Goal: Transaction & Acquisition: Subscribe to service/newsletter

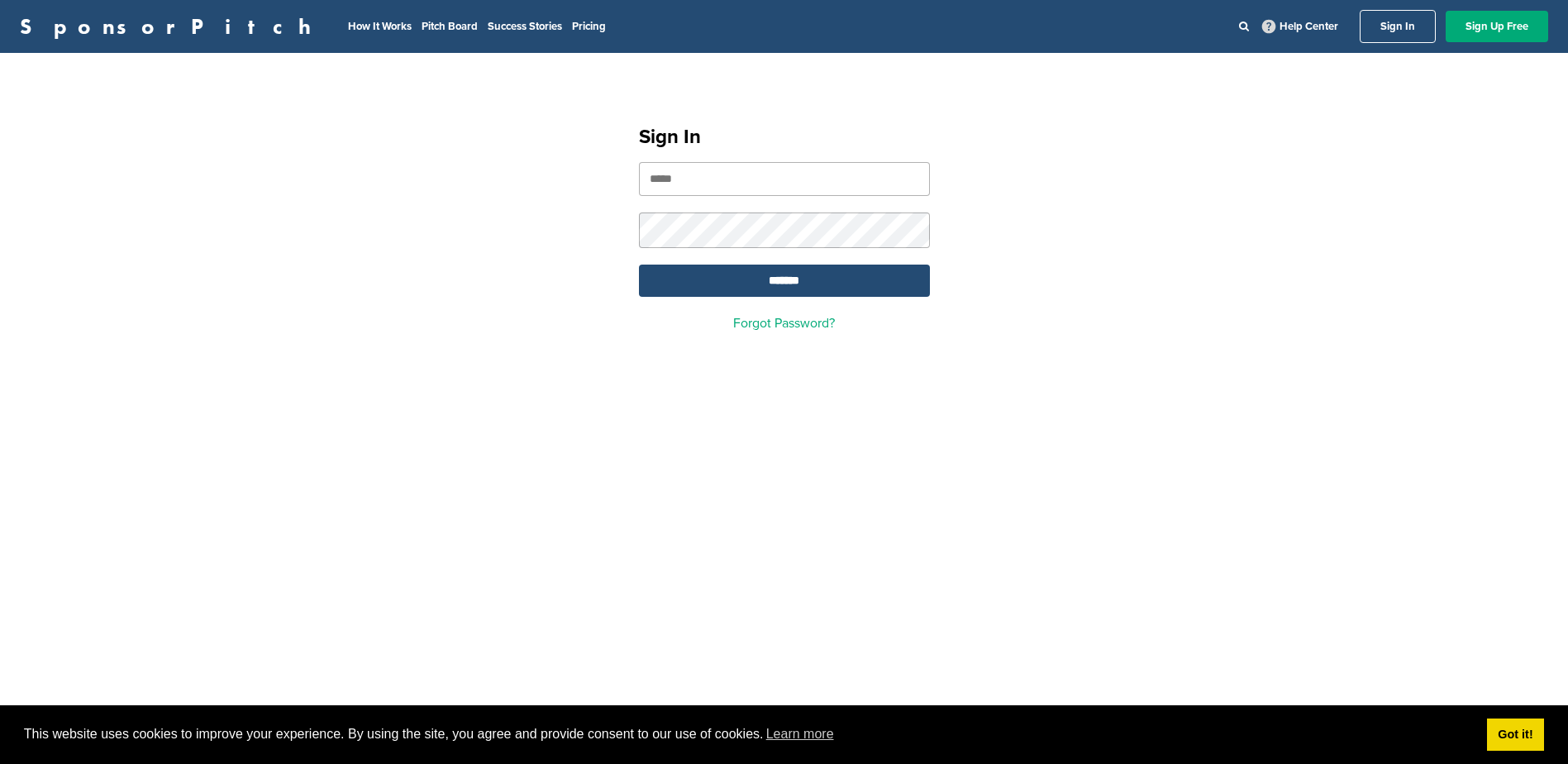
click at [751, 195] on input "email" at bounding box center [784, 179] width 291 height 33
type input "*"
type input "**********"
click at [639, 264] on input "*******" at bounding box center [784, 280] width 291 height 33
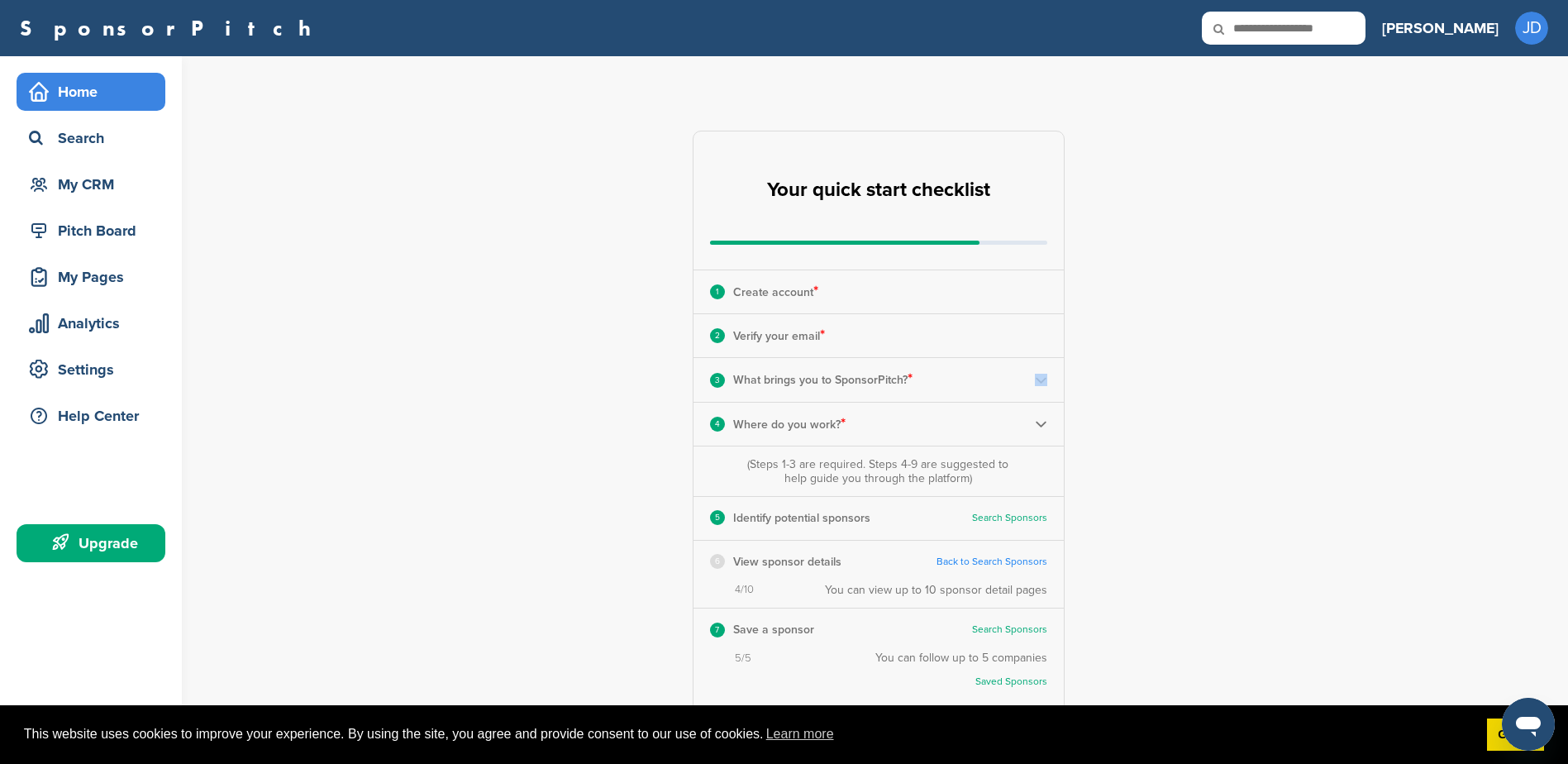
click at [1204, 384] on div "**********" at bounding box center [888, 515] width 1360 height 916
click at [98, 136] on div "Search" at bounding box center [95, 138] width 141 height 30
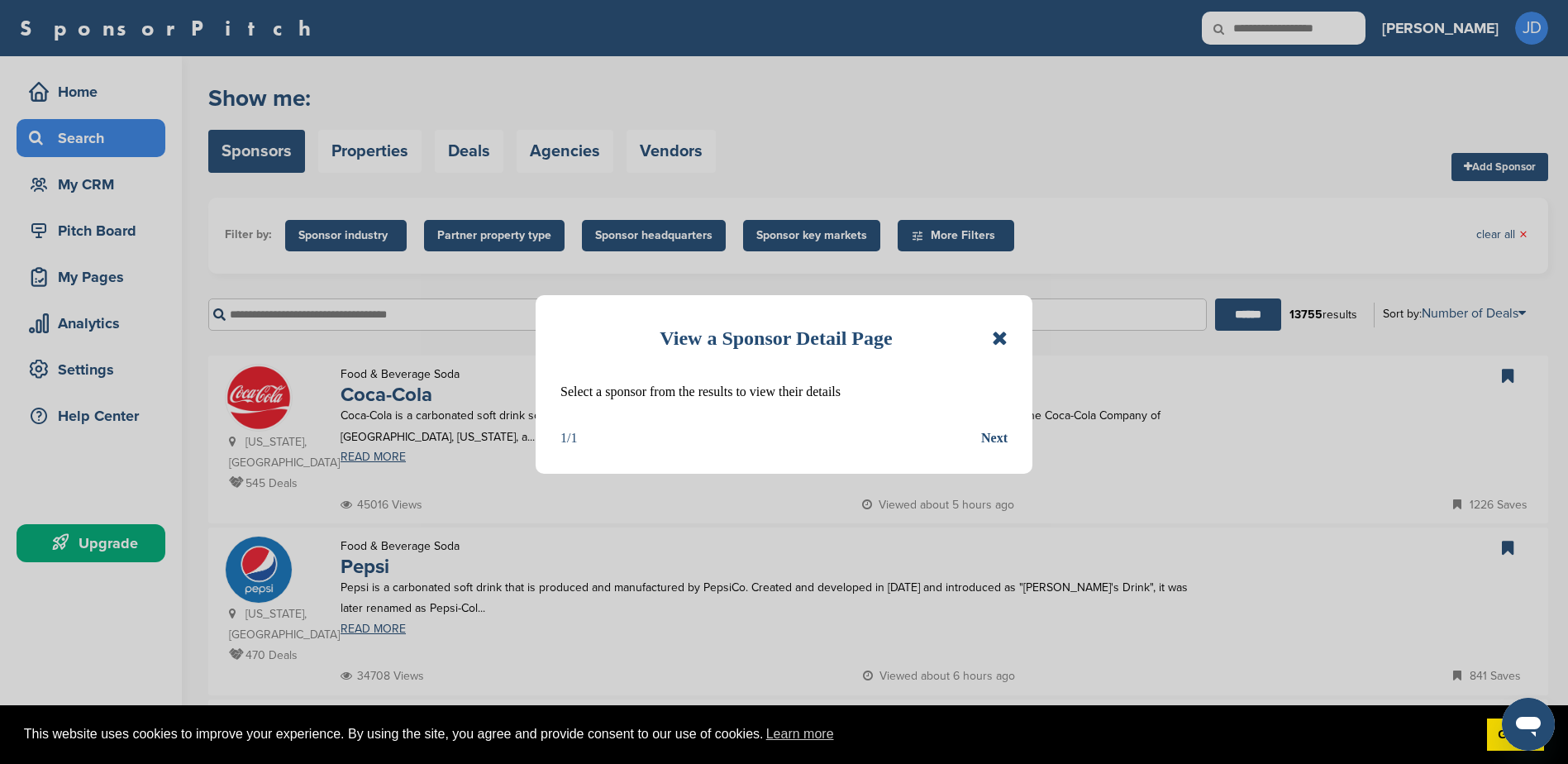
click at [1007, 334] on icon at bounding box center [1000, 338] width 16 height 20
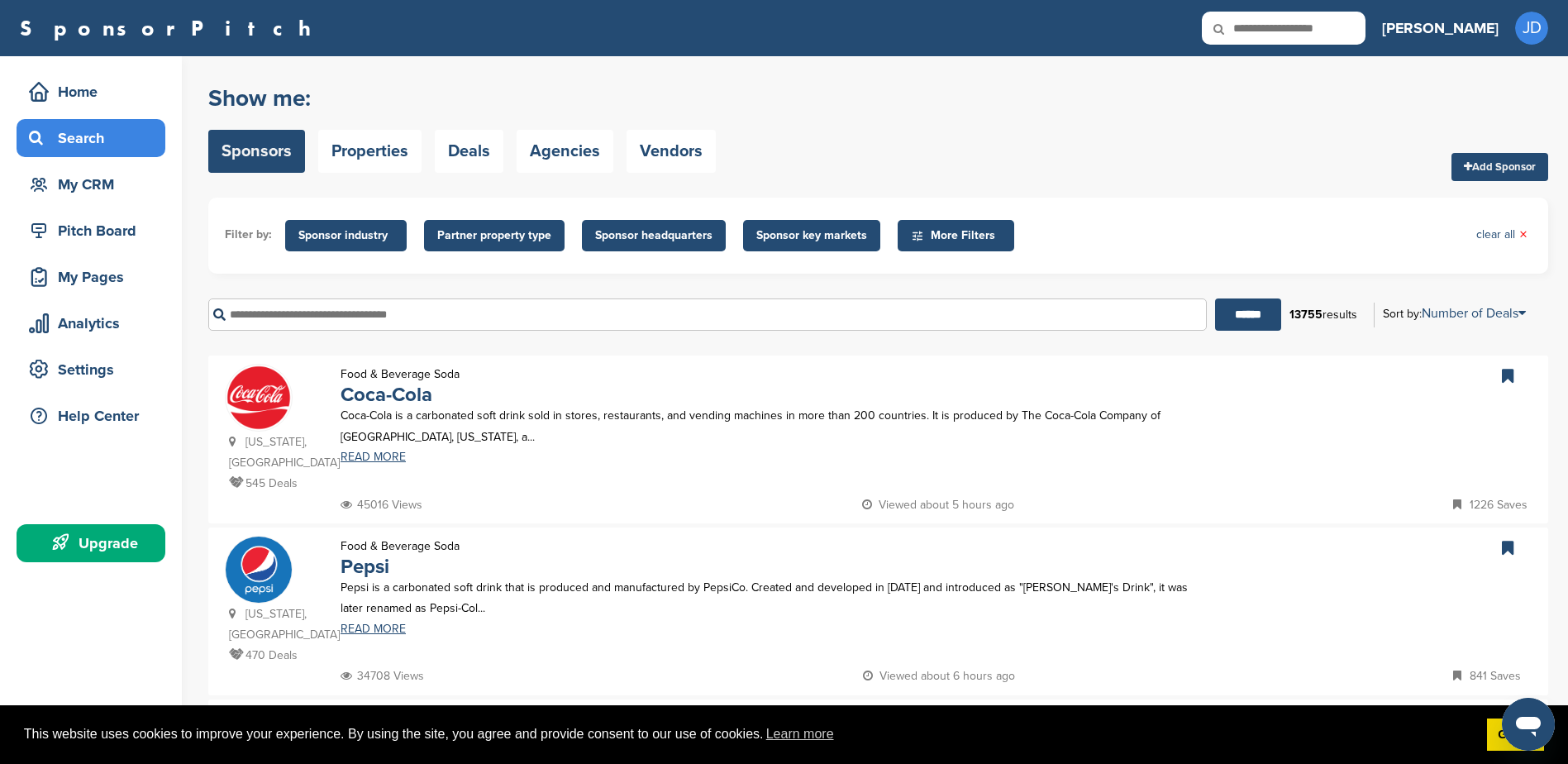
click at [70, 143] on div "Search" at bounding box center [95, 138] width 141 height 30
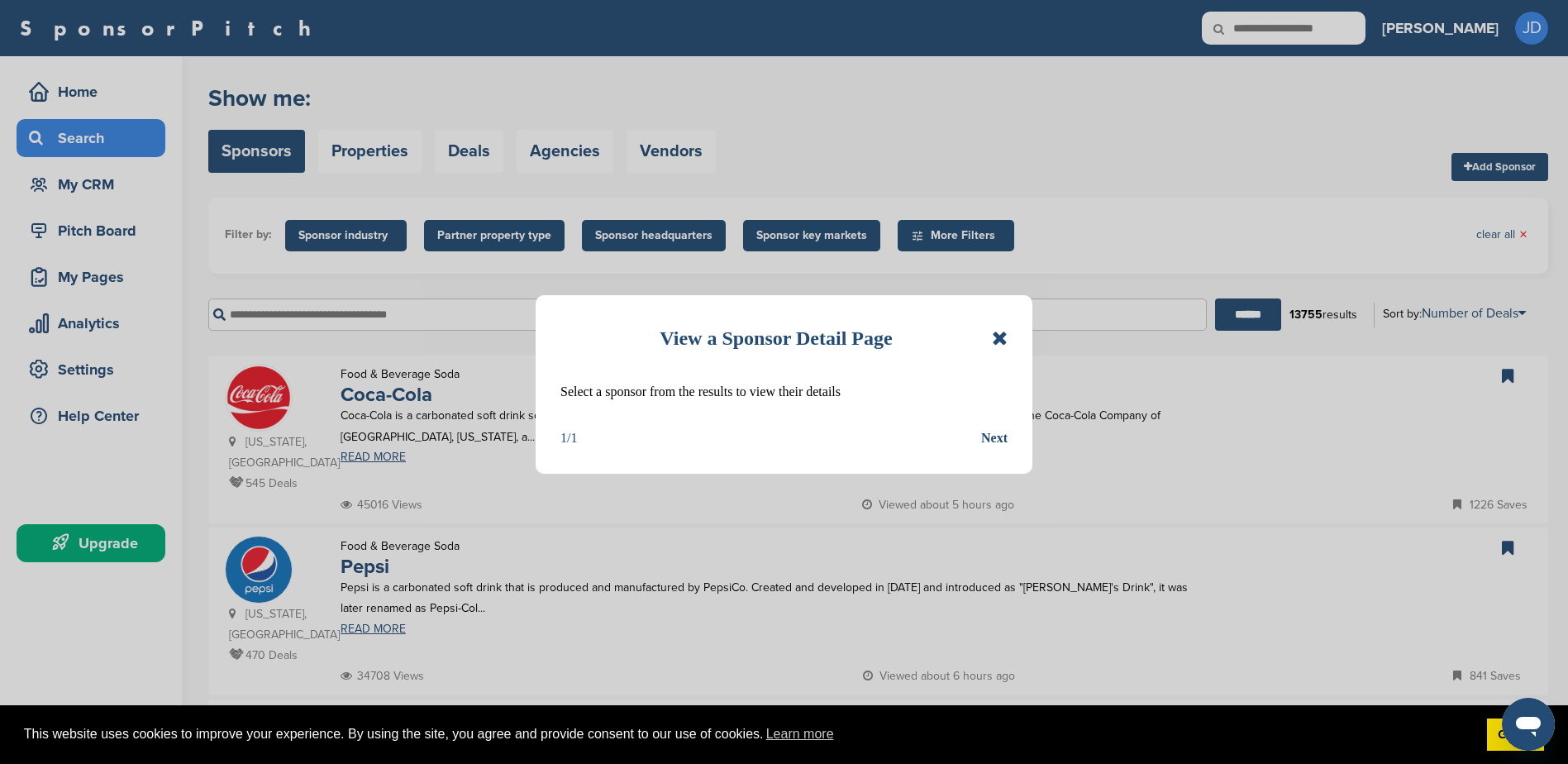
click at [999, 437] on div "Next" at bounding box center [995, 438] width 26 height 21
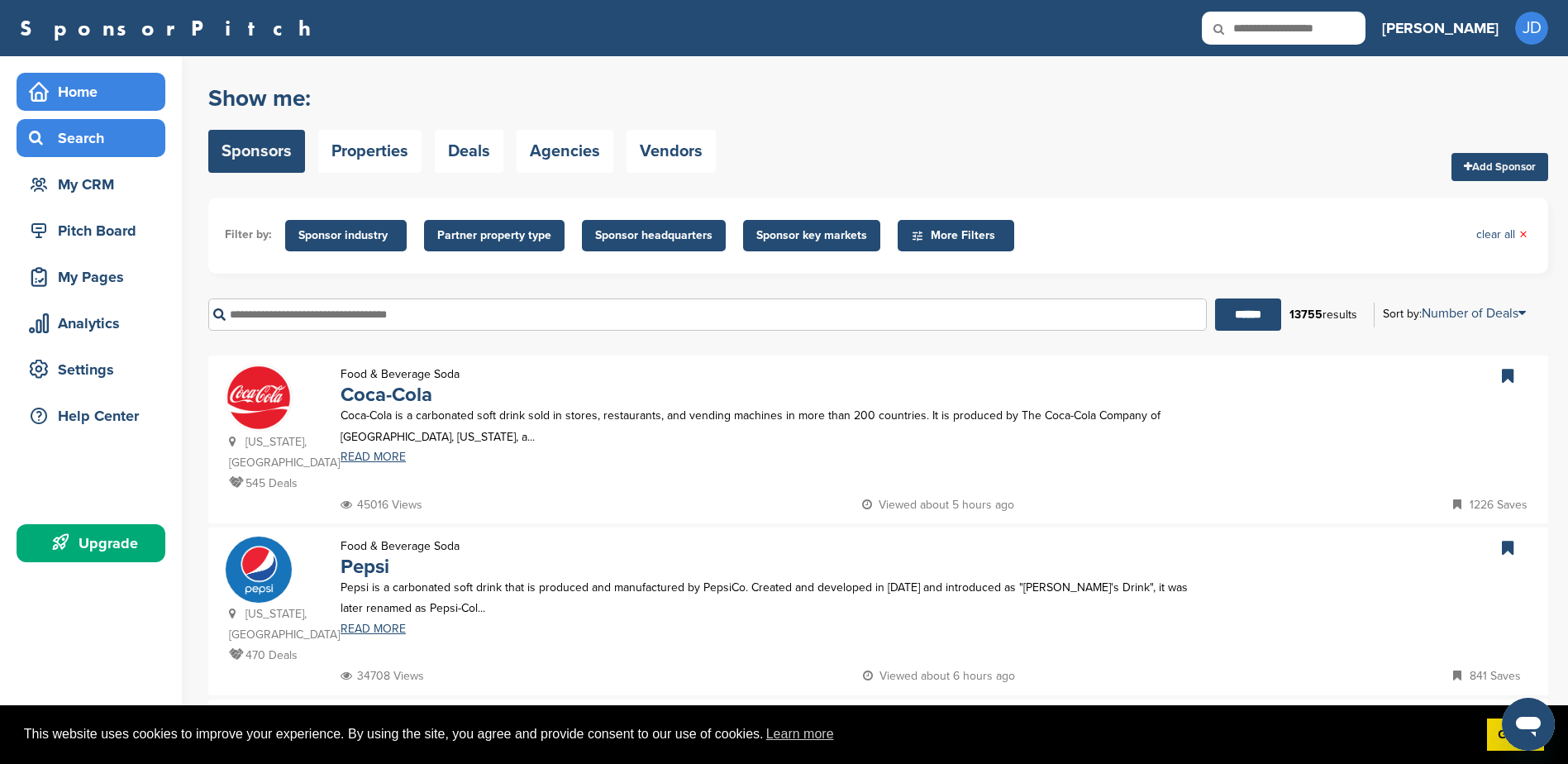
click at [54, 88] on div "Home" at bounding box center [95, 92] width 141 height 30
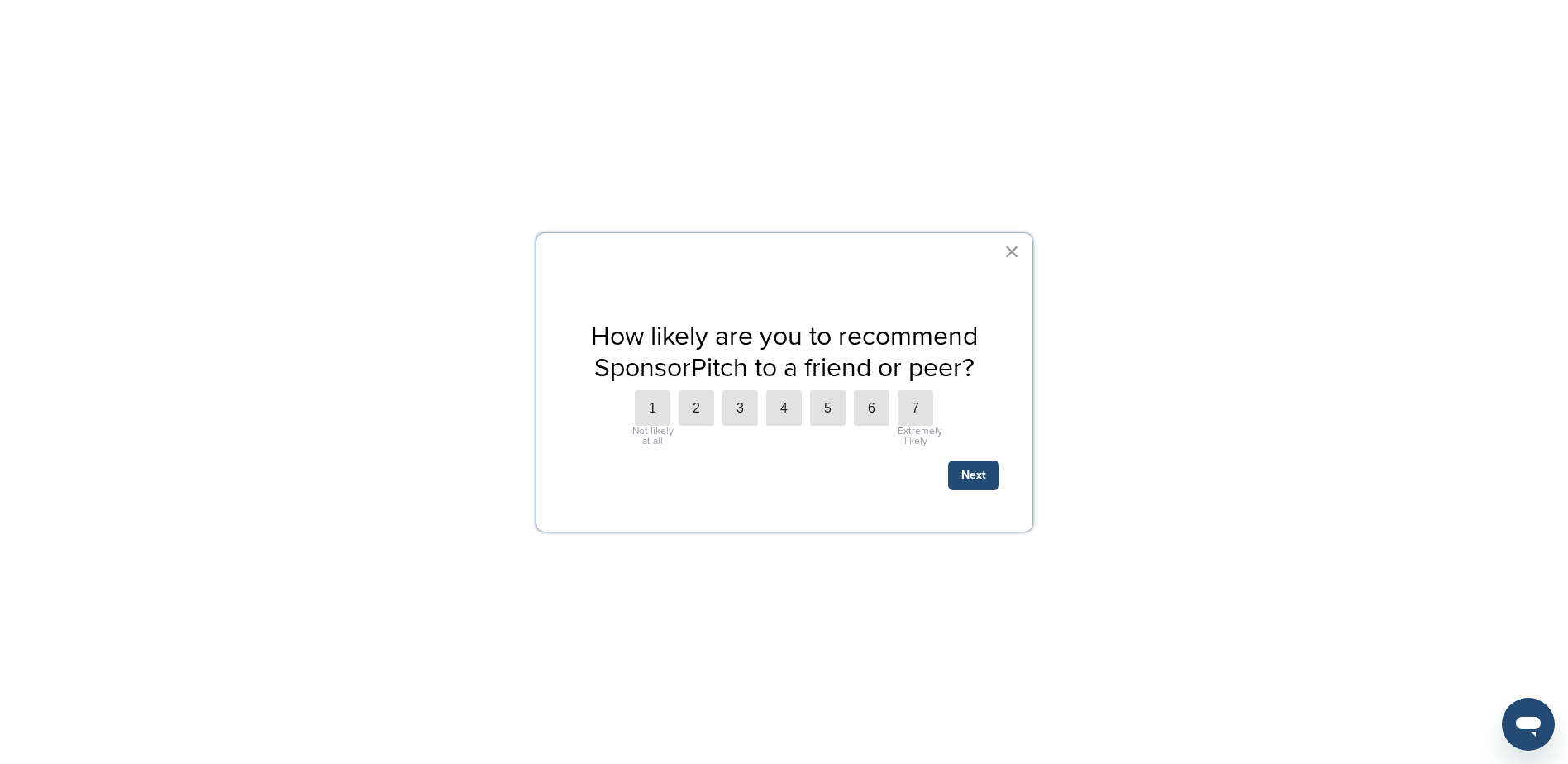
click at [1015, 255] on button "×" at bounding box center [1012, 251] width 16 height 26
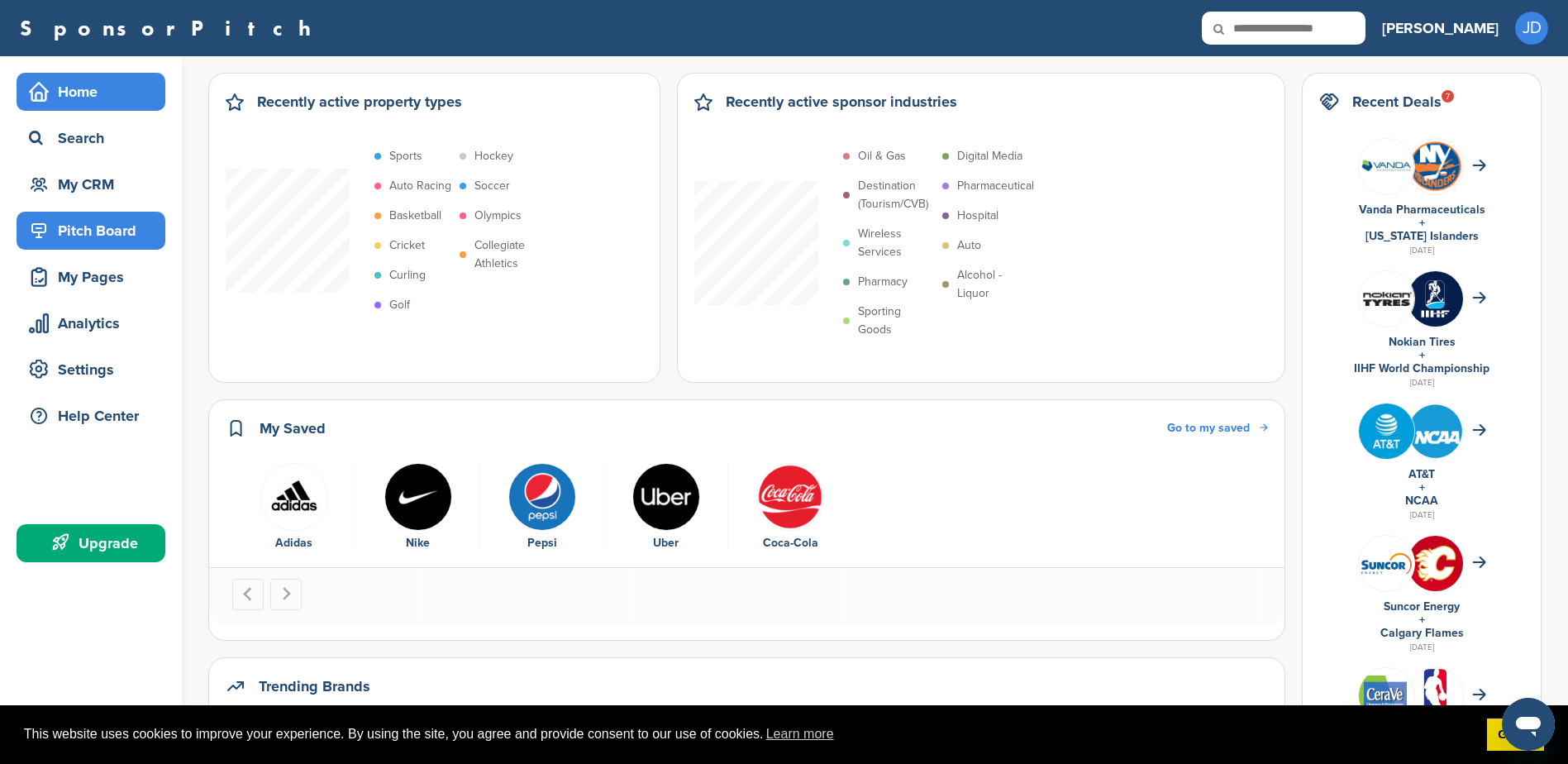
click at [80, 228] on div "Pitch Board" at bounding box center [95, 231] width 141 height 30
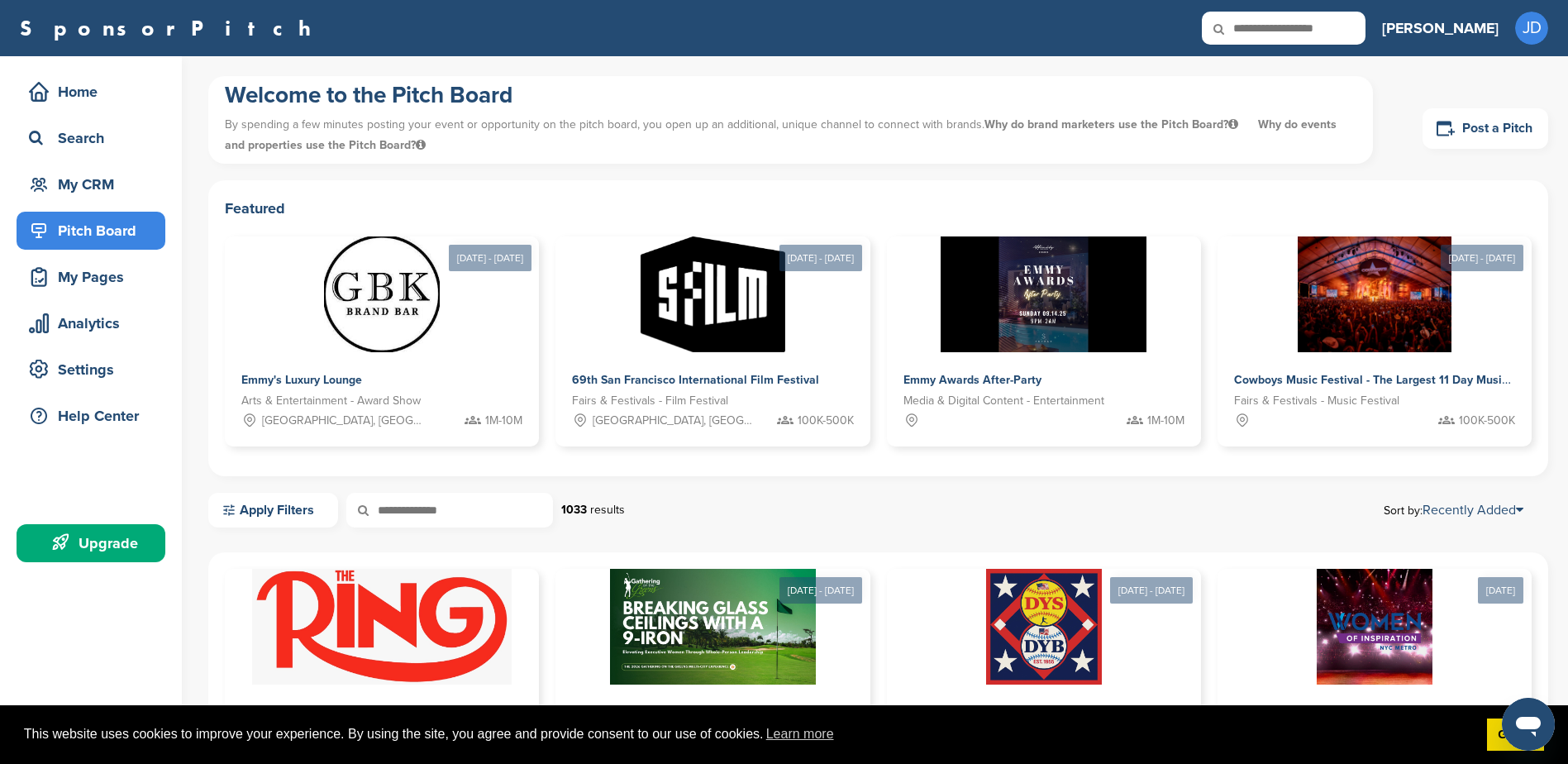
click at [1361, 34] on input "text" at bounding box center [1283, 28] width 164 height 33
type input "******"
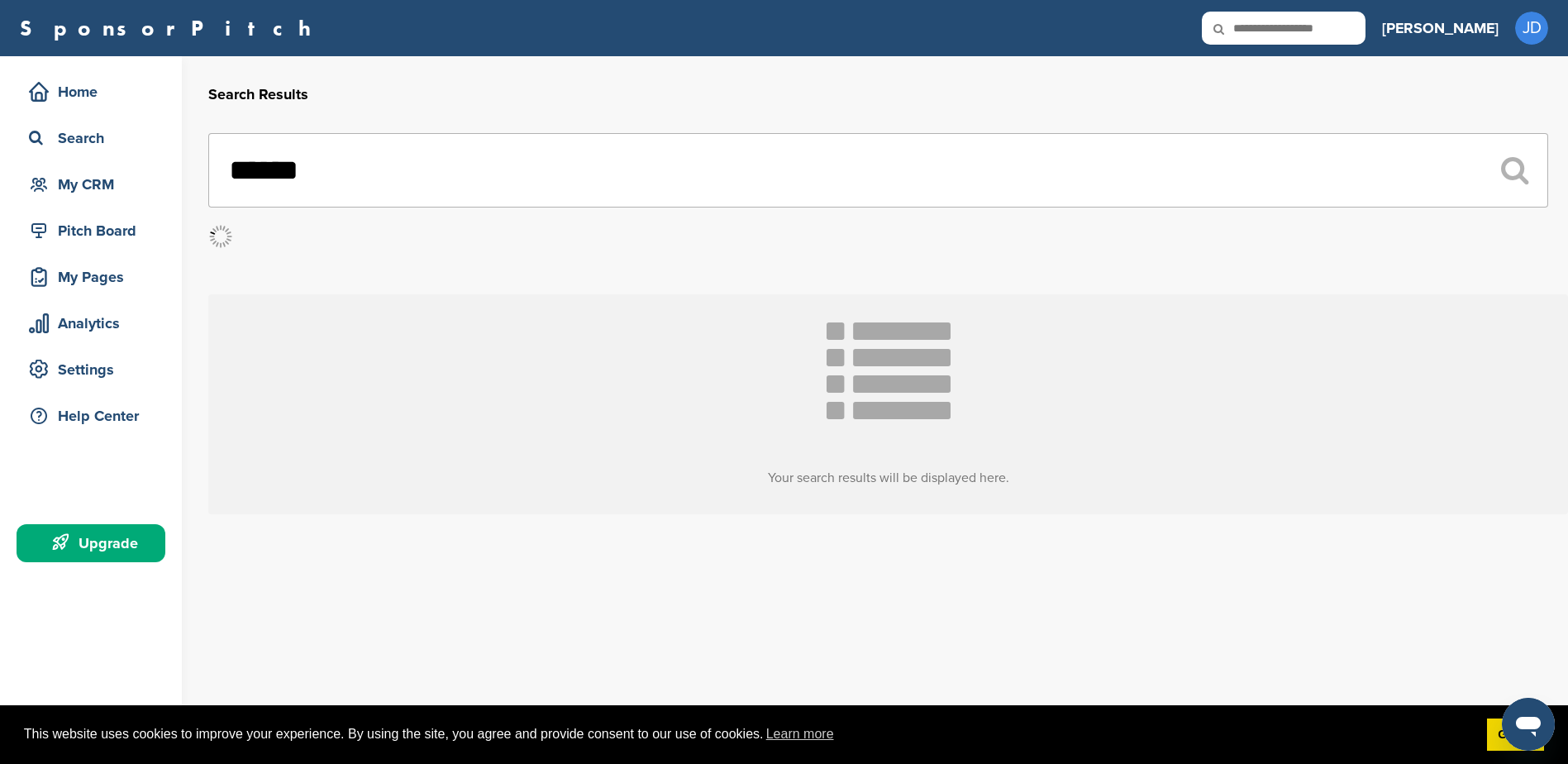
drag, startPoint x: 383, startPoint y: 178, endPoint x: 344, endPoint y: 179, distance: 39.0
click at [344, 179] on input "******" at bounding box center [877, 170] width 1340 height 74
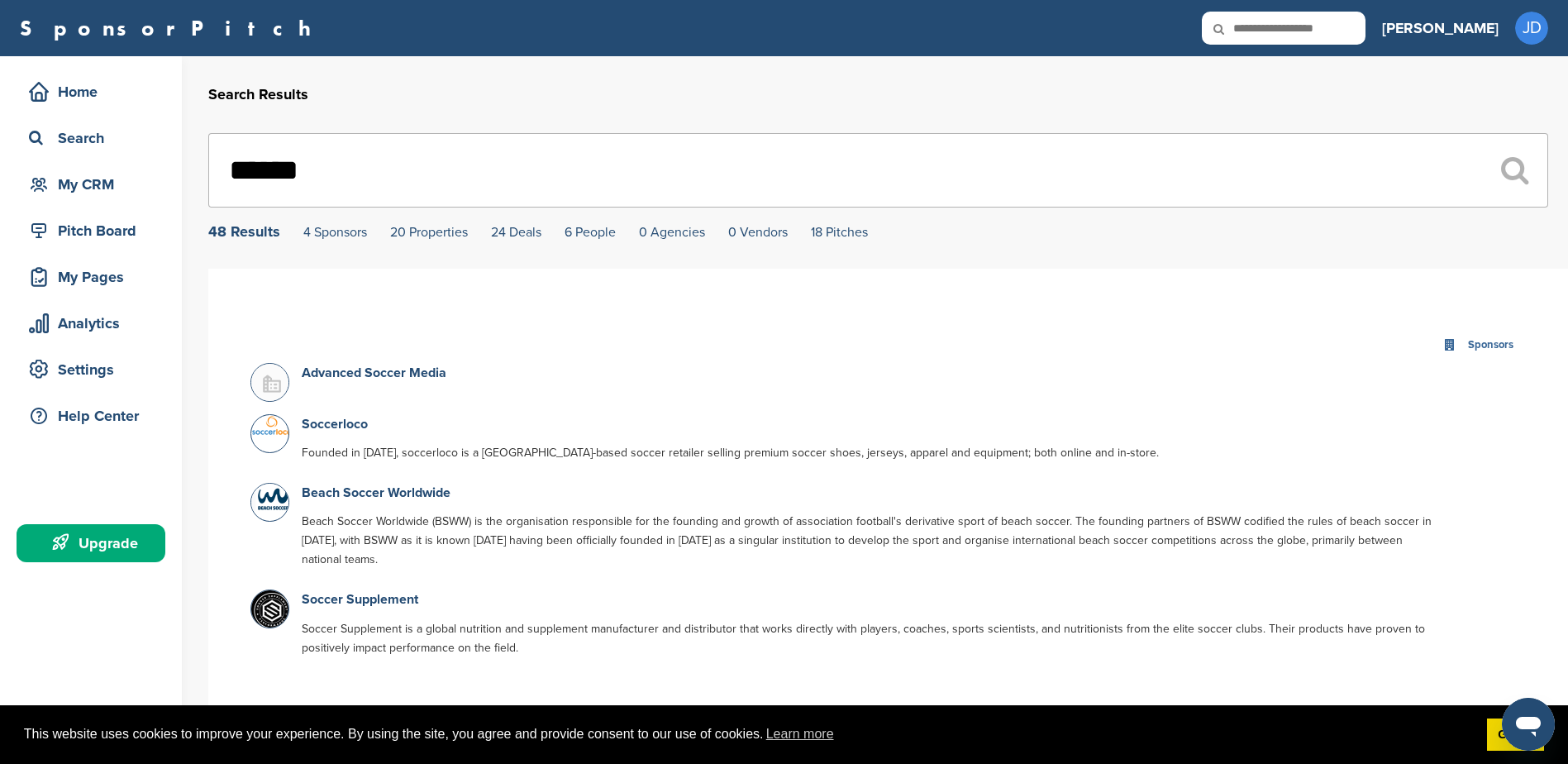
drag, startPoint x: 343, startPoint y: 177, endPoint x: 180, endPoint y: 159, distance: 164.0
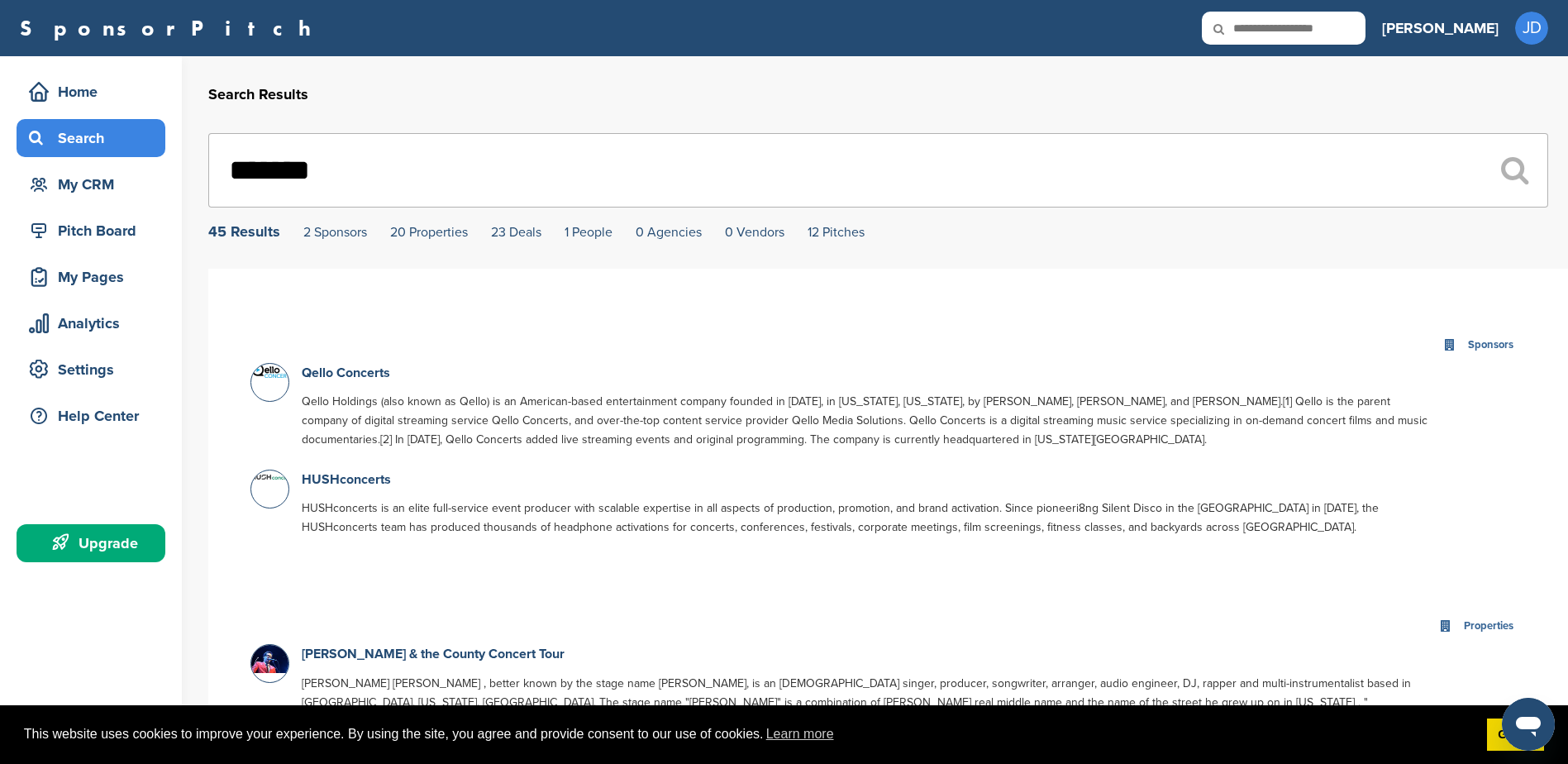
type input "*******"
click at [28, 141] on div "Search" at bounding box center [95, 138] width 141 height 30
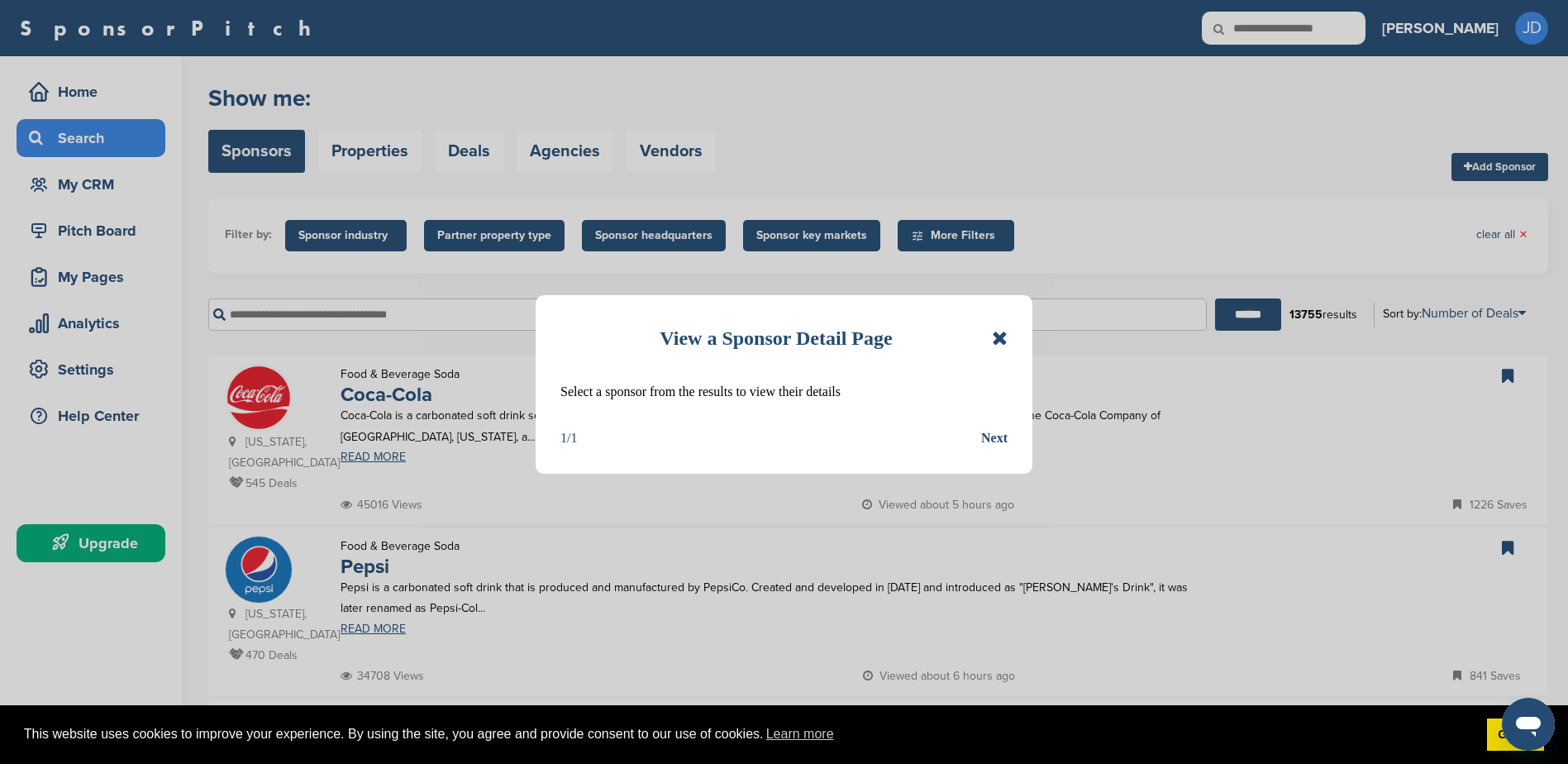
click at [1007, 330] on icon at bounding box center [1000, 338] width 16 height 20
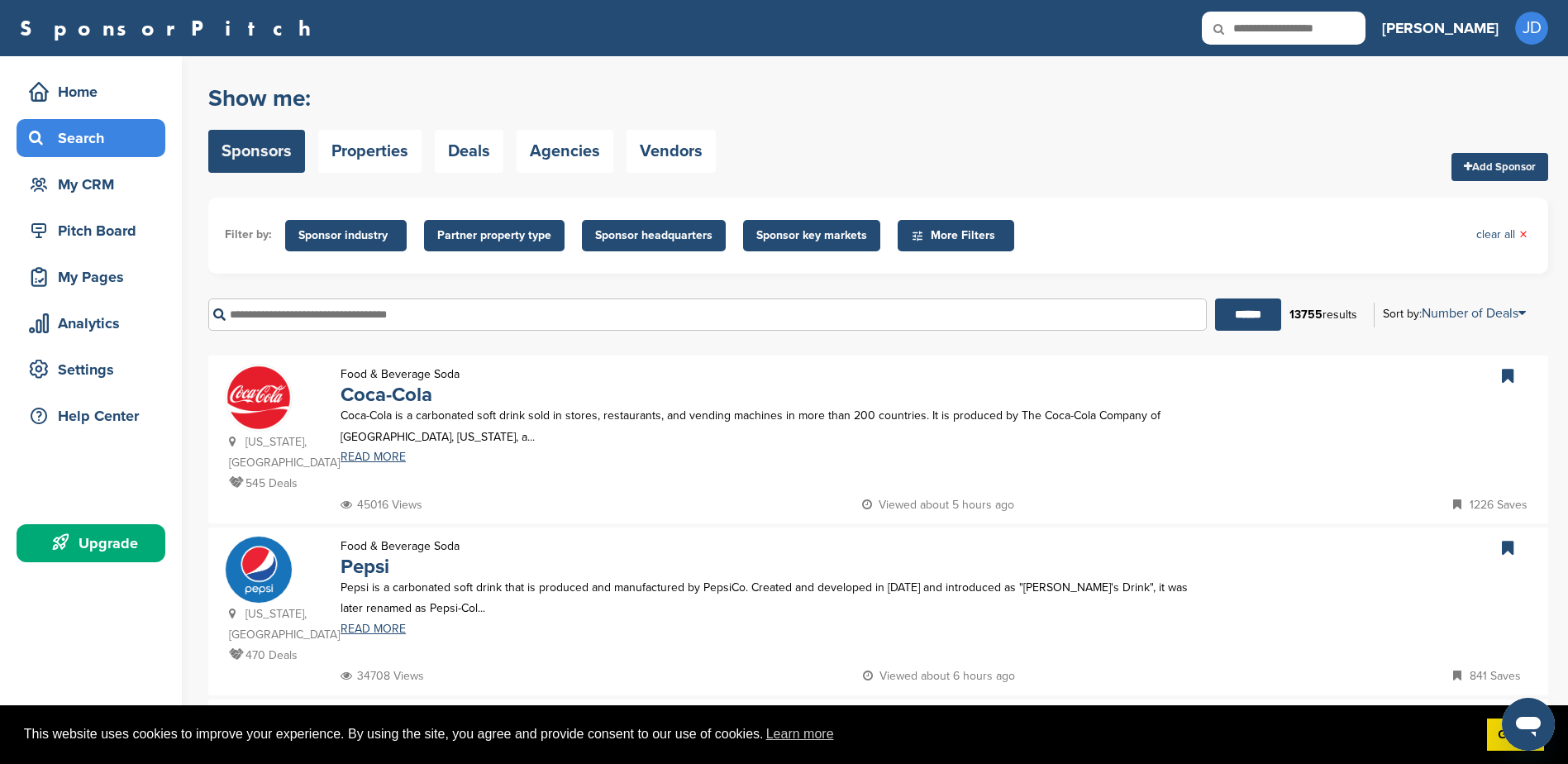
click at [235, 323] on input "text" at bounding box center [707, 315] width 999 height 33
type input "*******"
click at [1215, 299] on input "******" at bounding box center [1247, 315] width 66 height 33
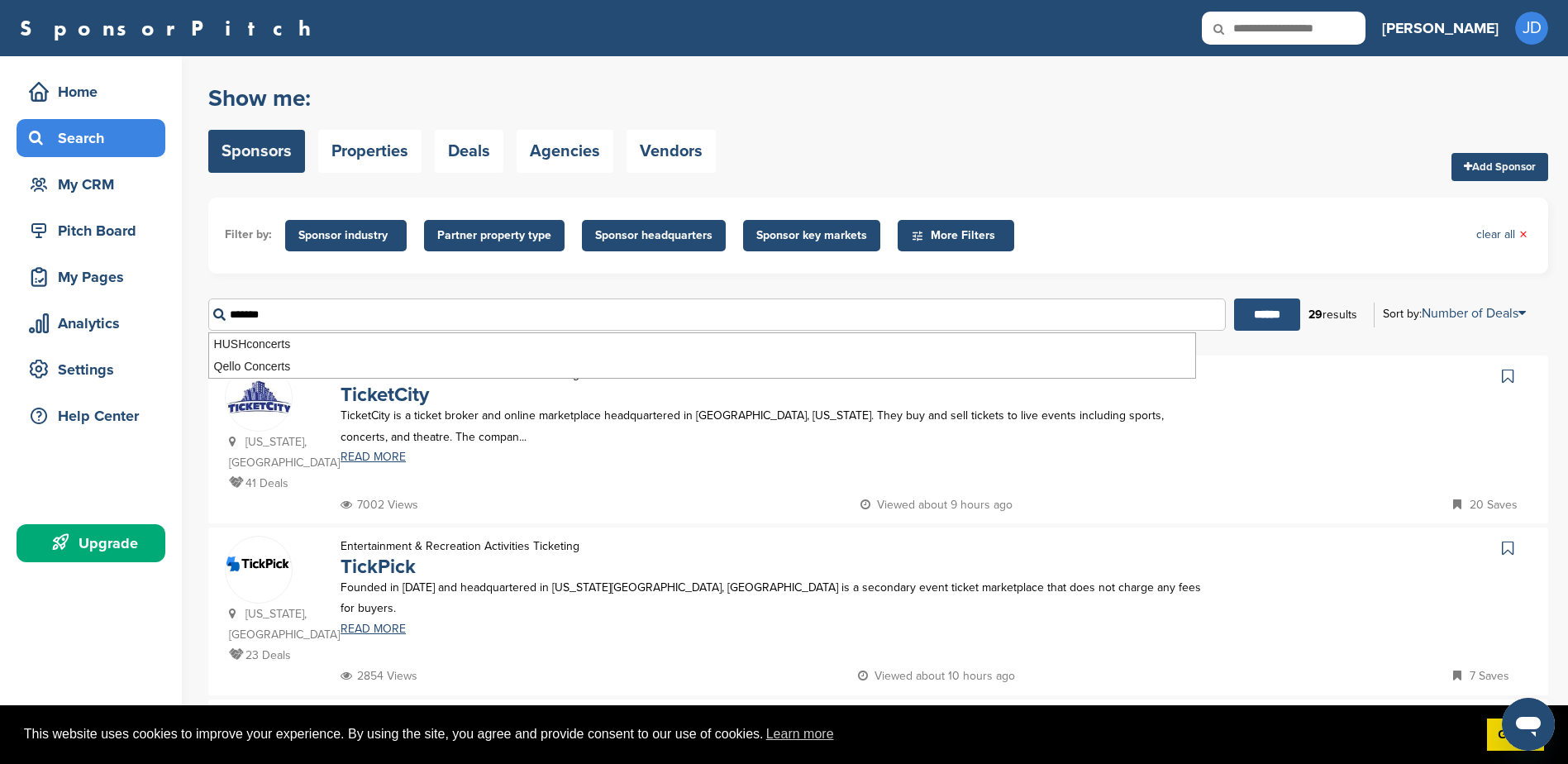
click at [1276, 312] on input "******" at bounding box center [1267, 315] width 66 height 33
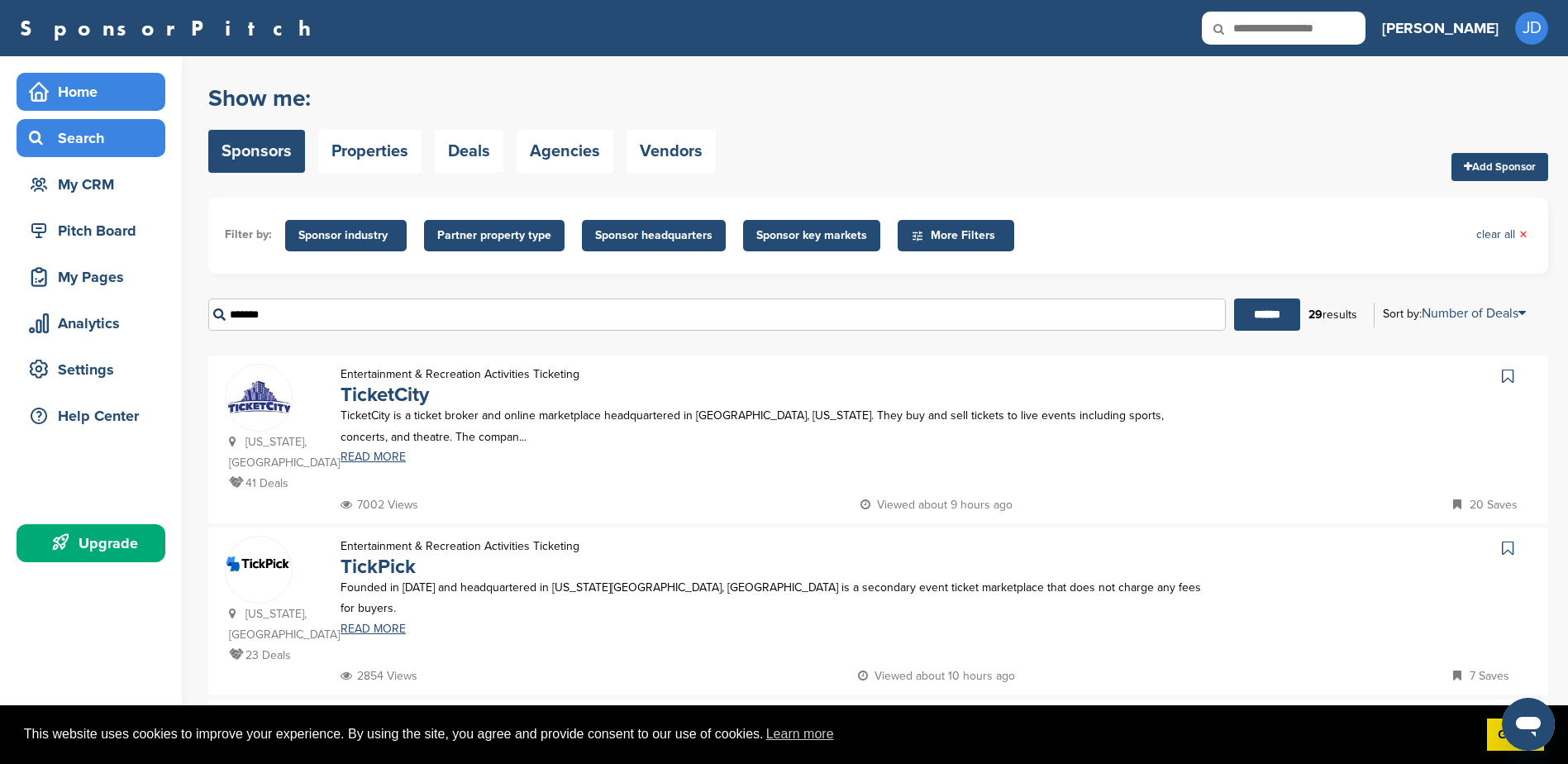
click at [82, 94] on div "Home" at bounding box center [95, 92] width 141 height 30
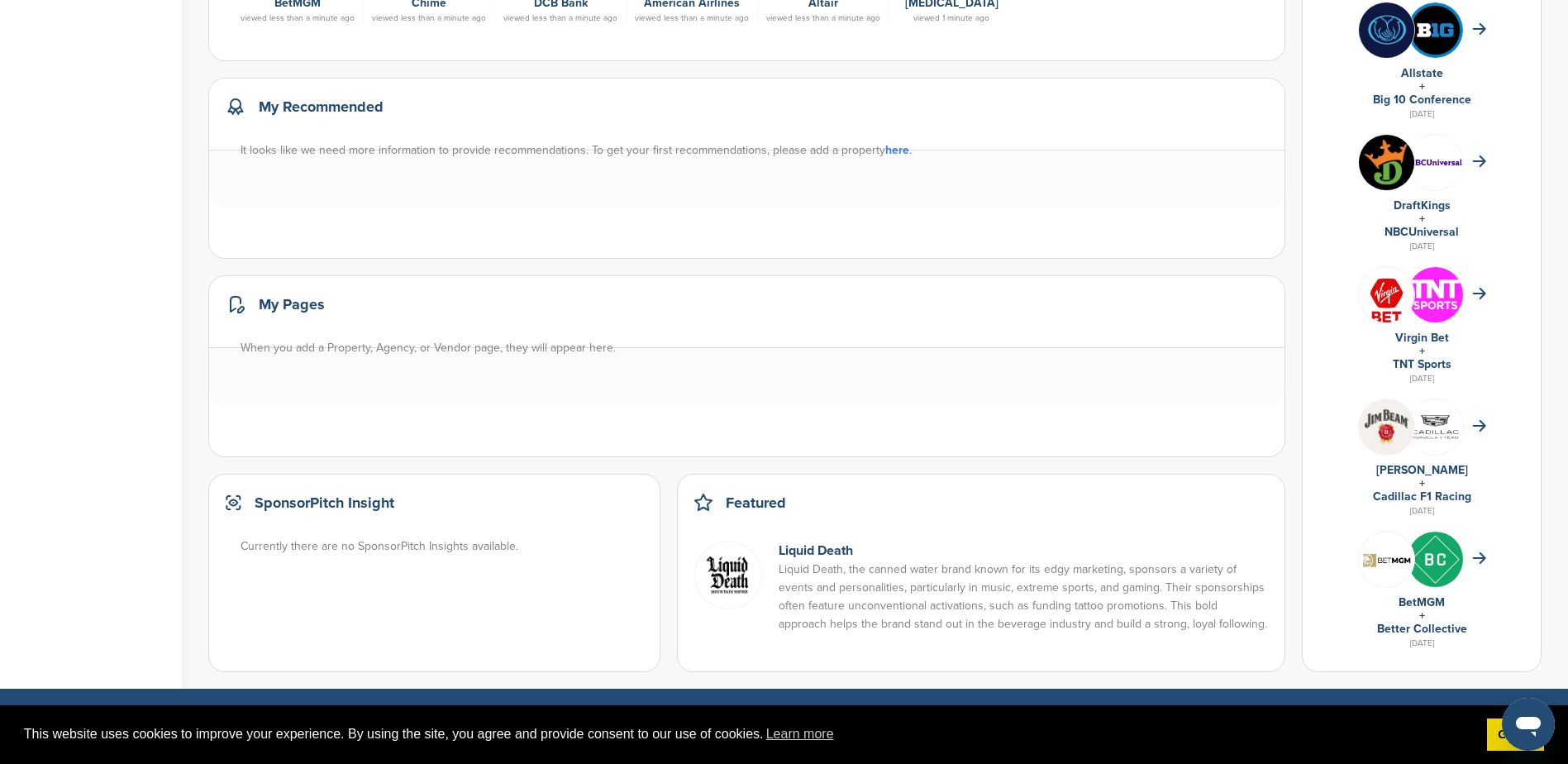
scroll to position [827, 0]
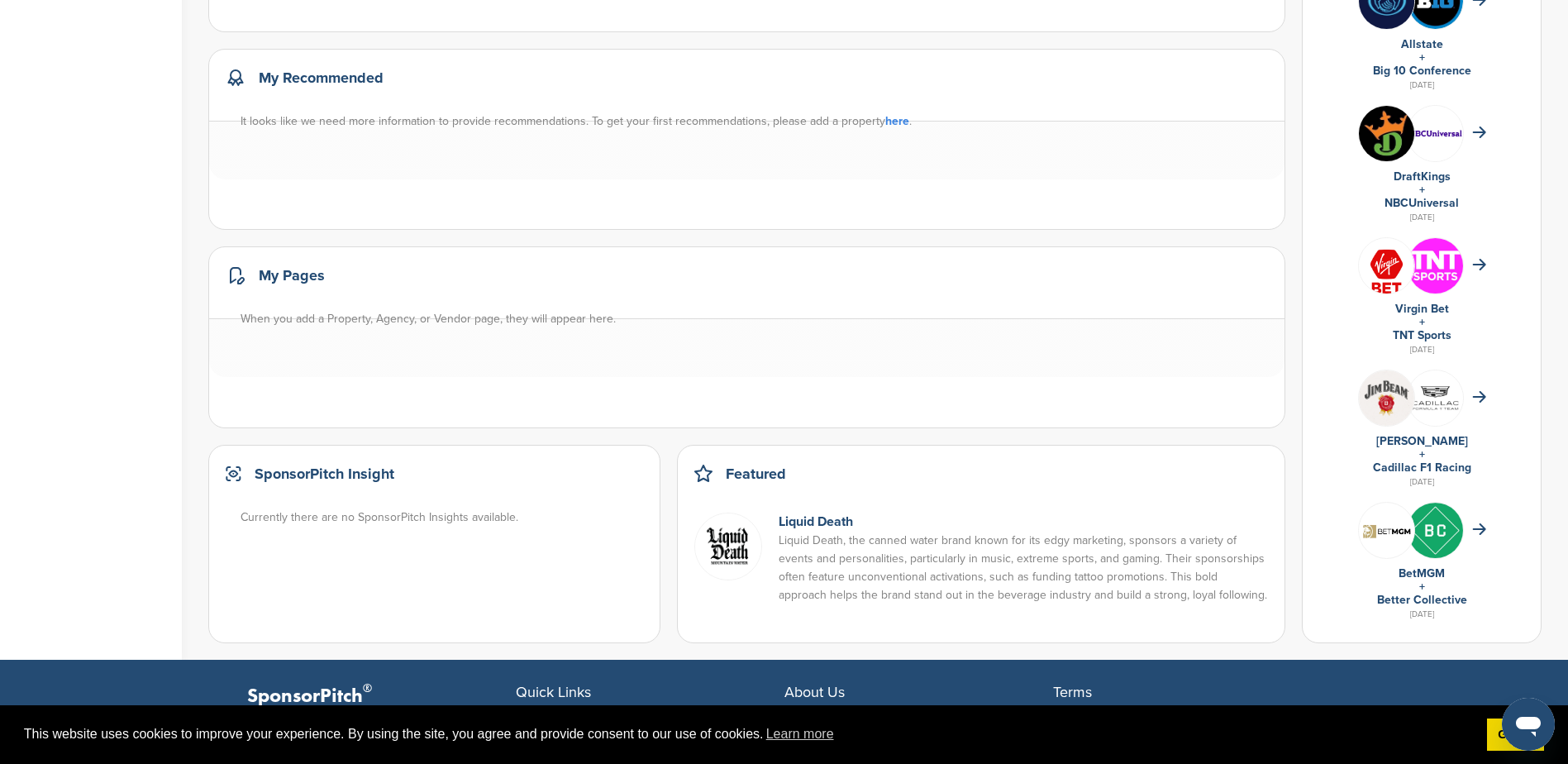
click at [951, 478] on div "Featured" at bounding box center [980, 482] width 573 height 40
click at [818, 518] on link "Liquid Death" at bounding box center [816, 522] width 74 height 17
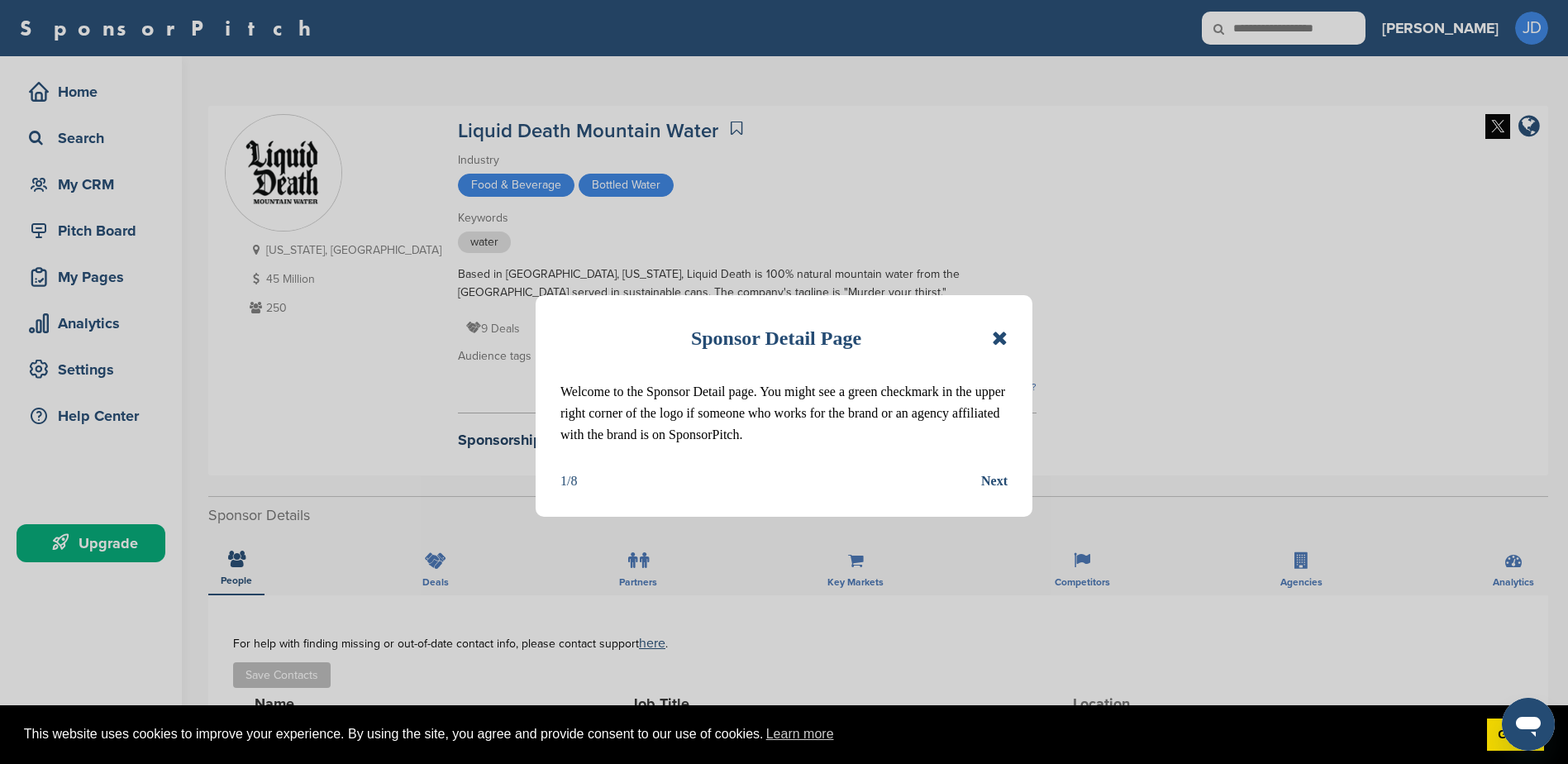
click at [998, 337] on icon at bounding box center [1000, 338] width 16 height 20
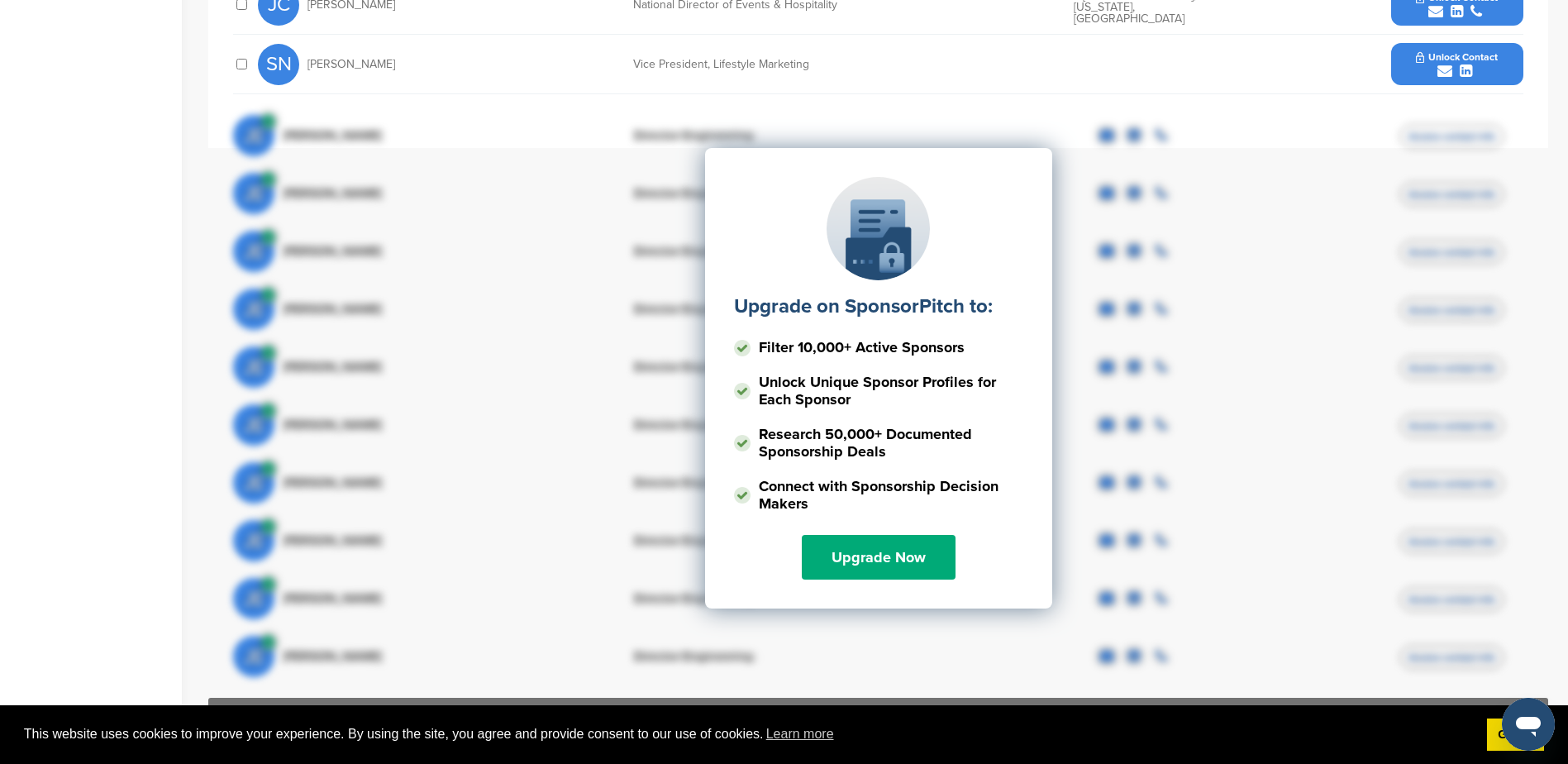
scroll to position [1158, 0]
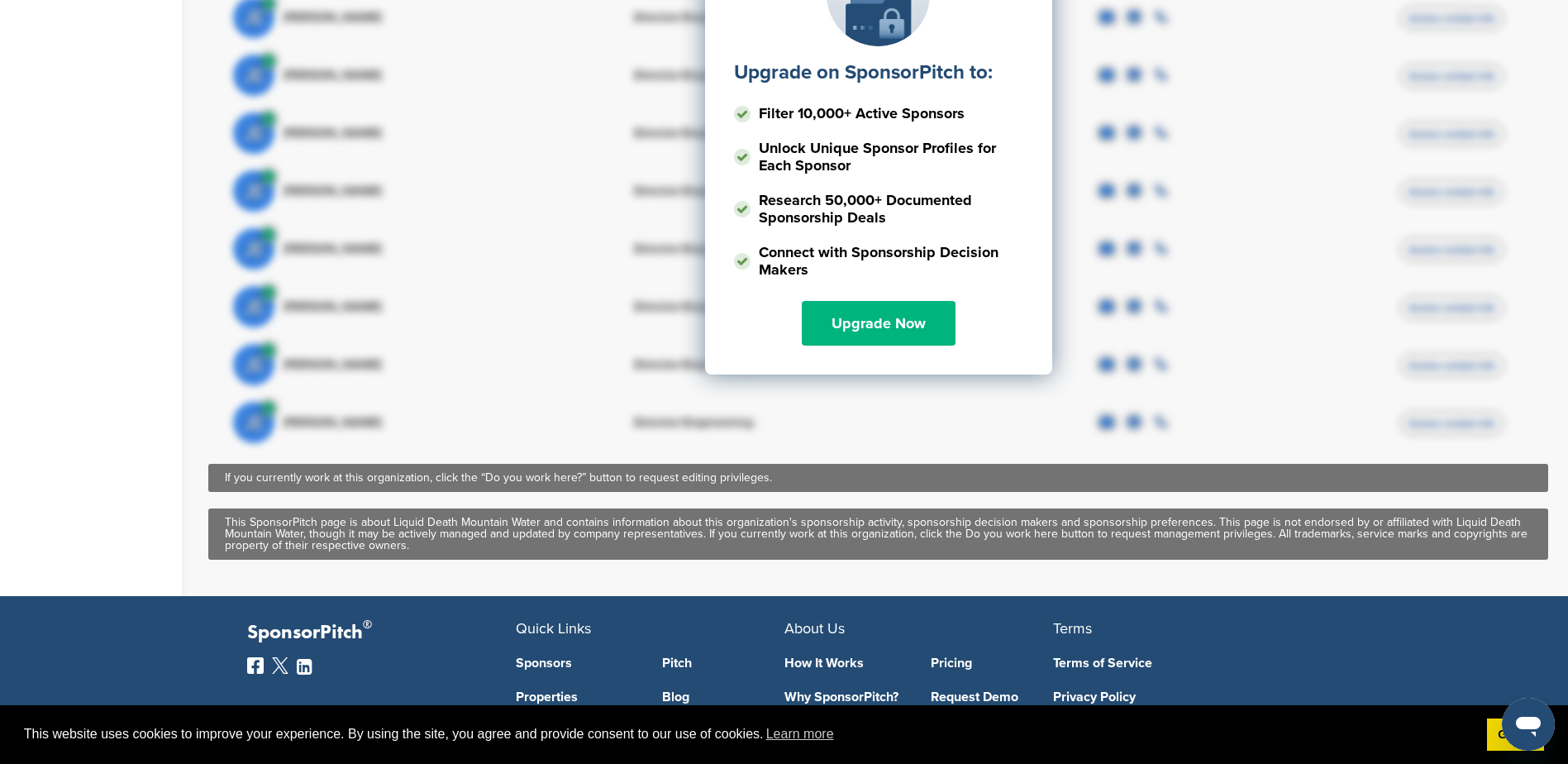
click at [865, 320] on link "Upgrade Now" at bounding box center [878, 323] width 154 height 45
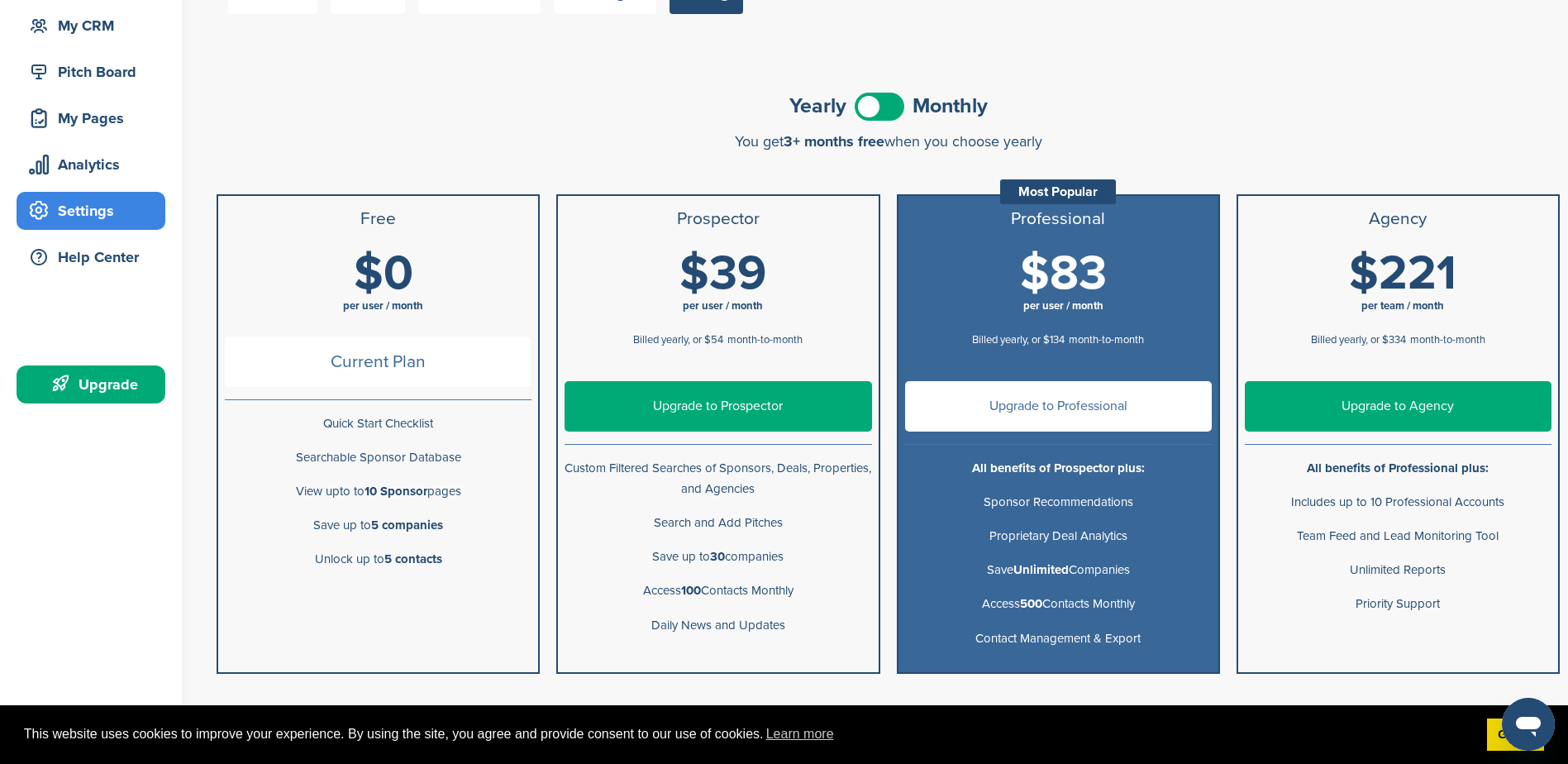
scroll to position [166, 0]
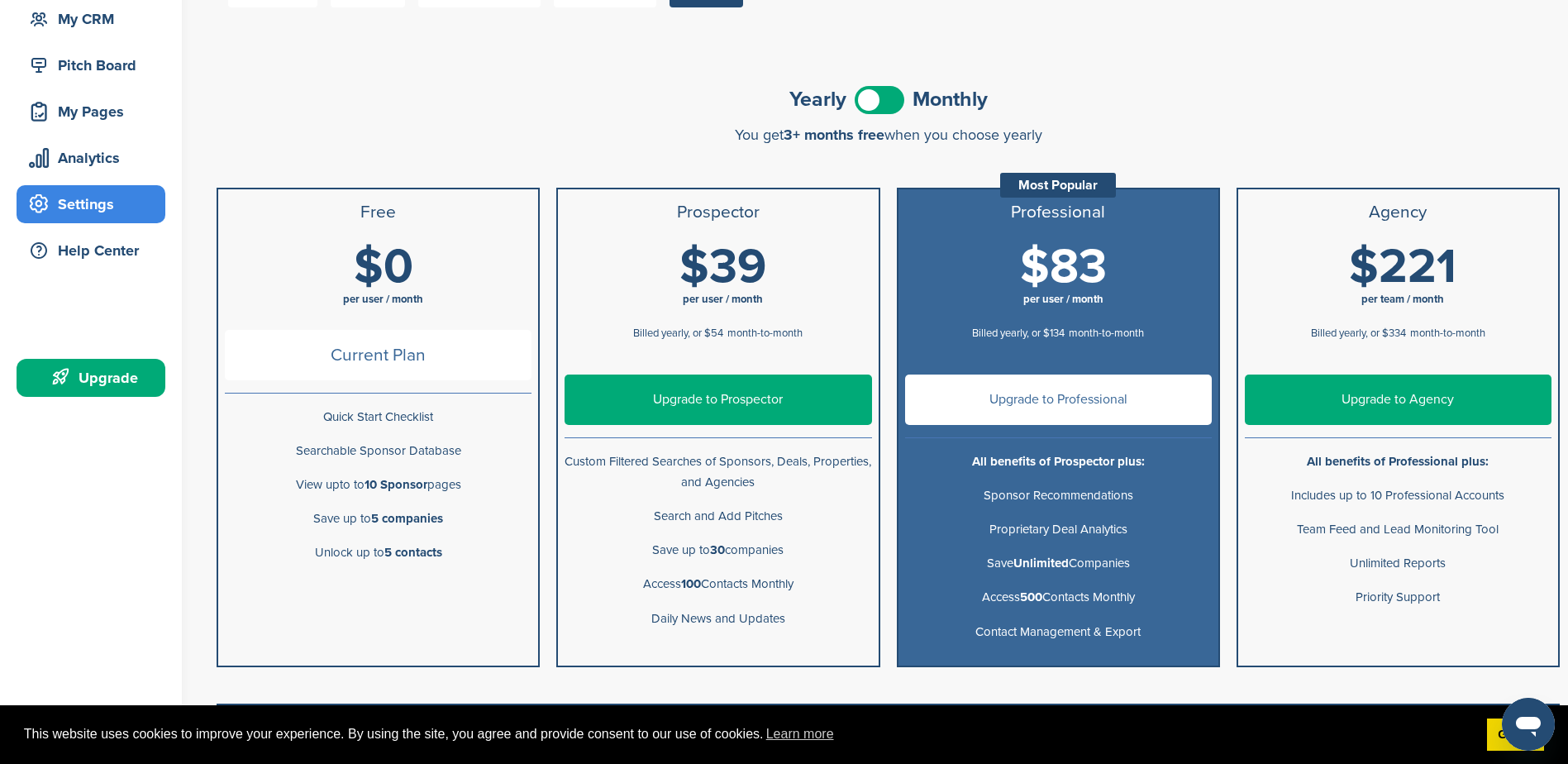
click at [891, 95] on span at bounding box center [879, 100] width 49 height 28
click at [870, 100] on span at bounding box center [879, 100] width 49 height 28
click at [890, 100] on span at bounding box center [879, 100] width 49 height 28
click at [872, 108] on span at bounding box center [879, 100] width 49 height 28
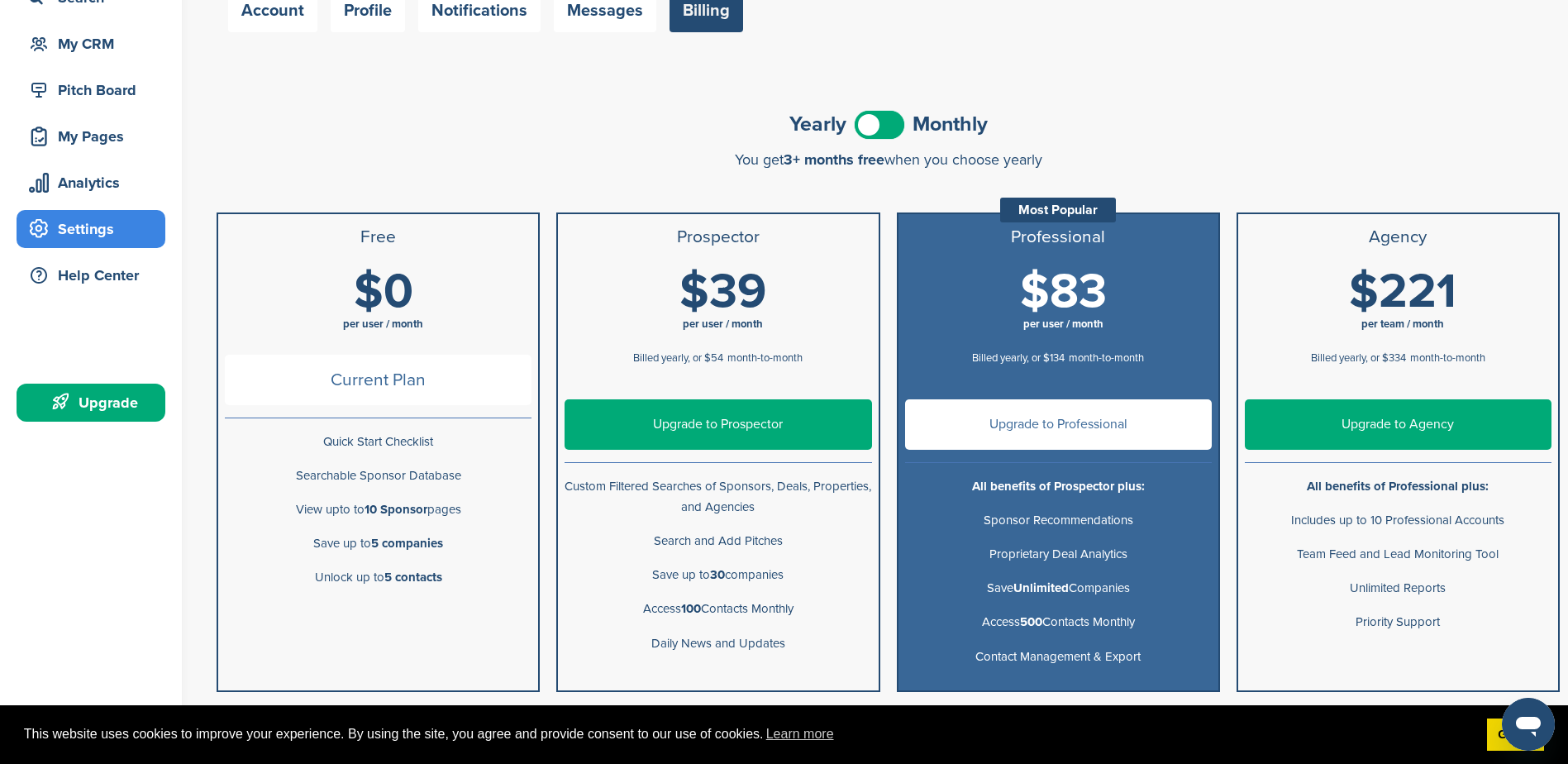
scroll to position [0, 0]
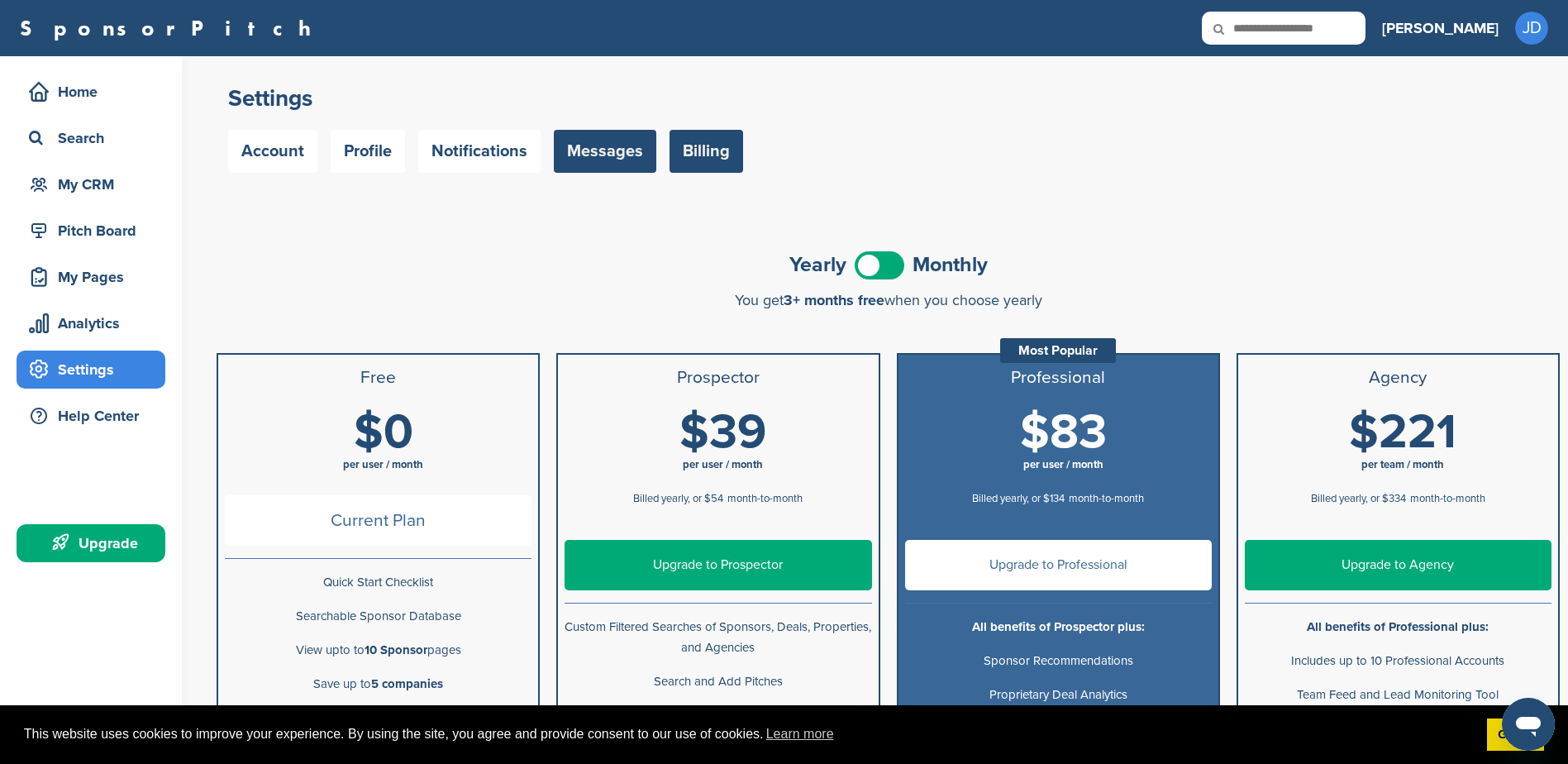
click at [610, 167] on link "Messages" at bounding box center [605, 151] width 102 height 43
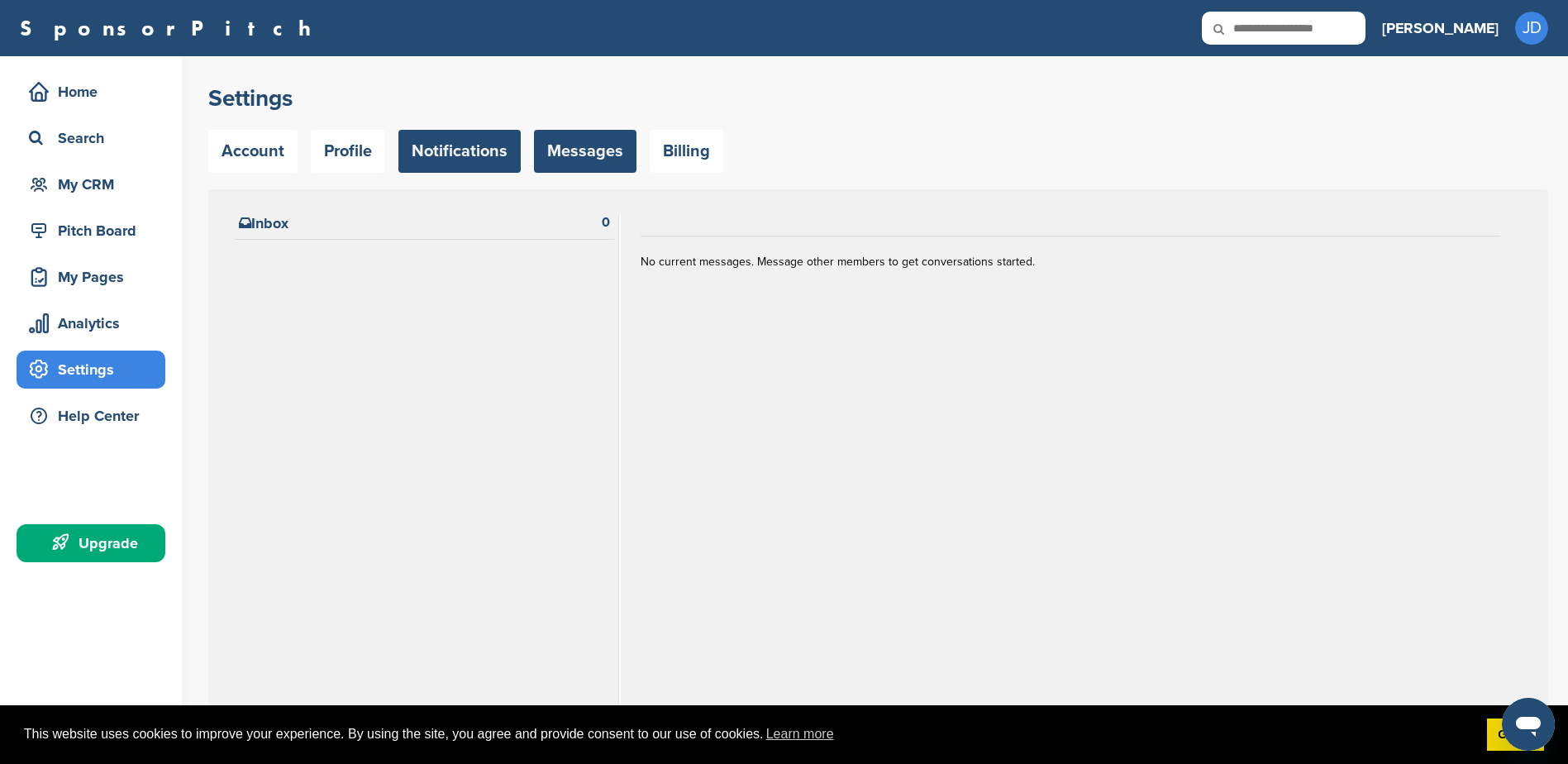
click at [473, 159] on link "Notifications" at bounding box center [459, 151] width 122 height 43
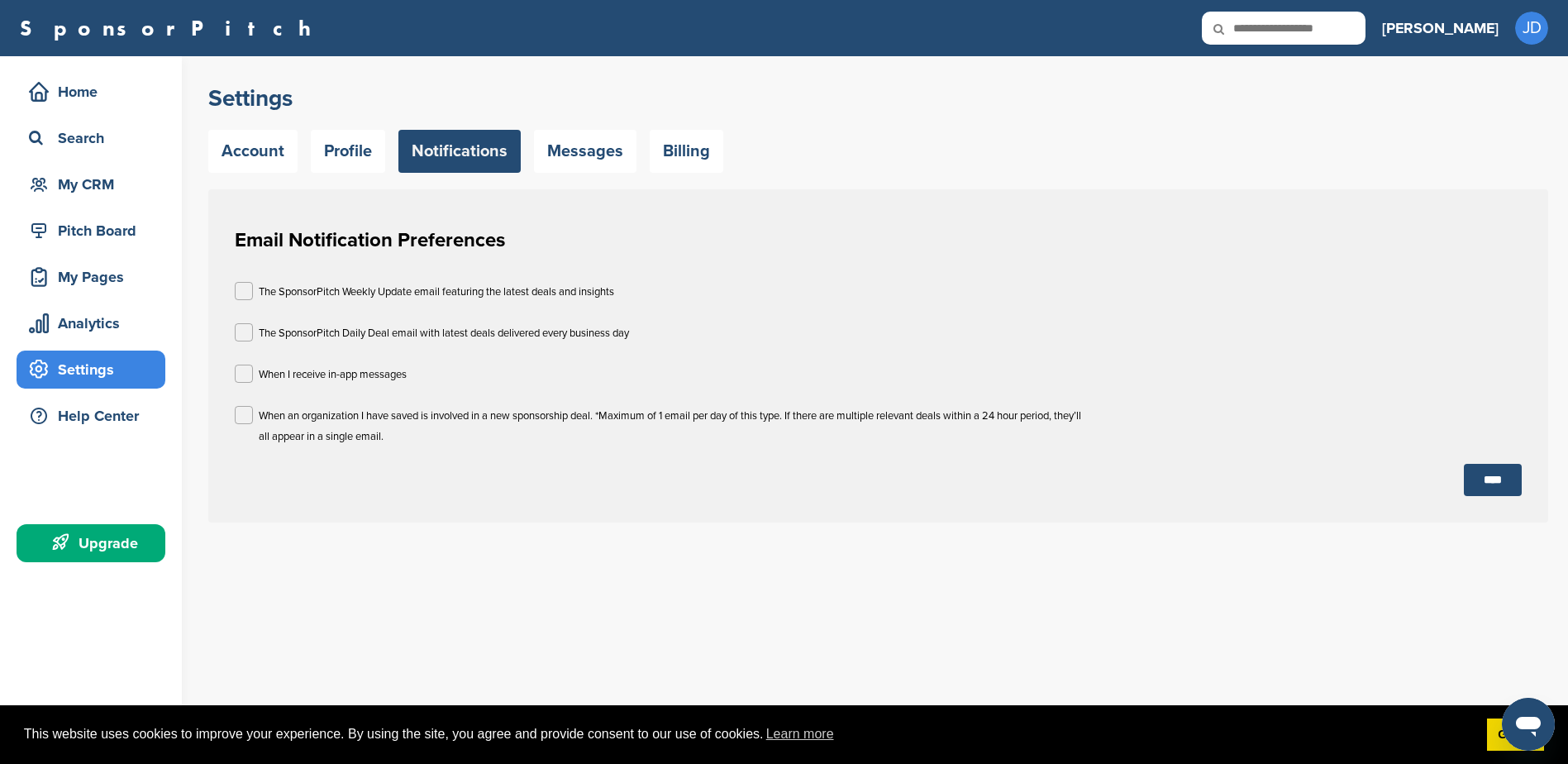
click at [361, 154] on link "Profile" at bounding box center [348, 151] width 74 height 43
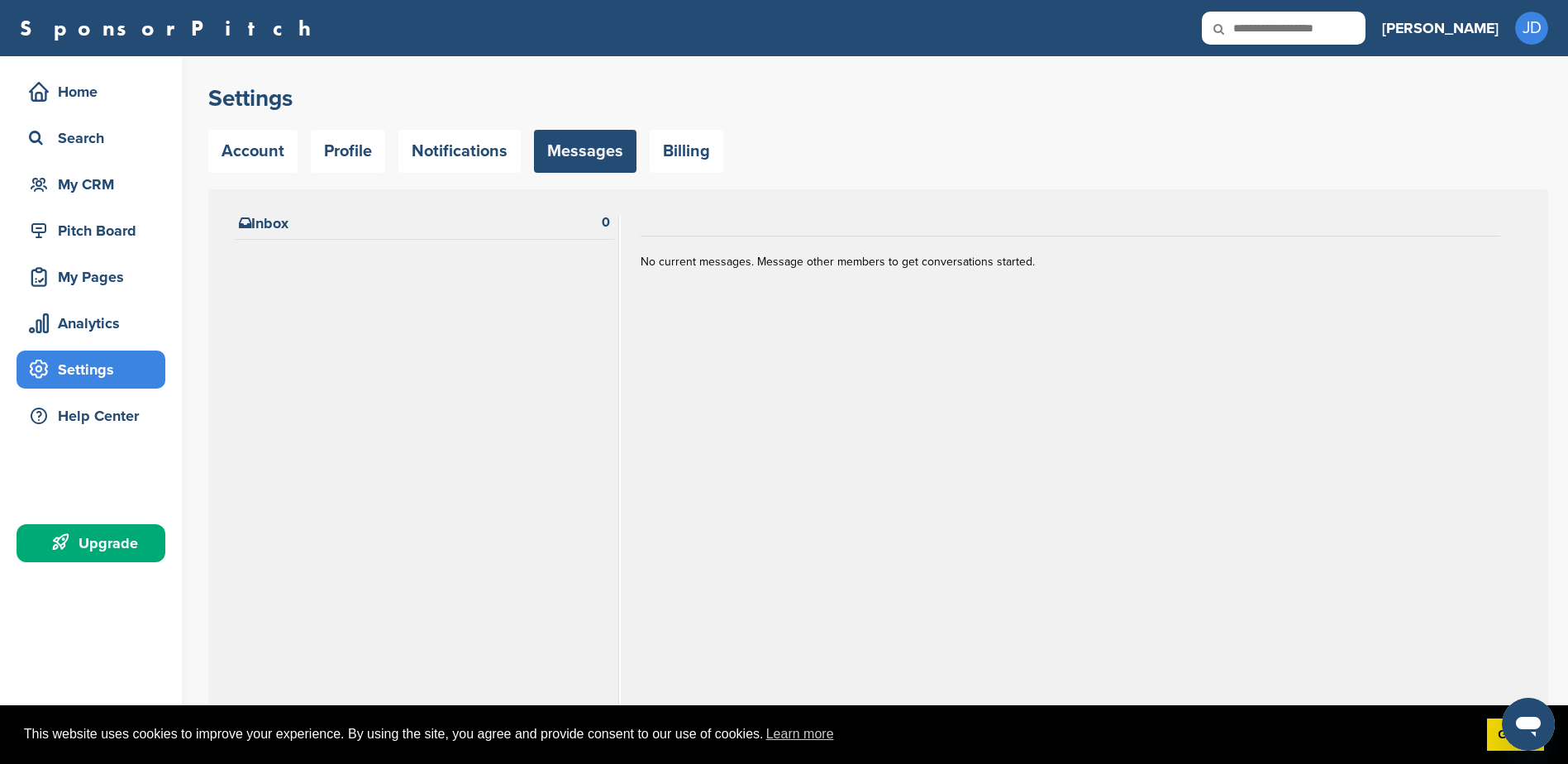
click at [297, 171] on div "Account Profile Notifications Messages Billing" at bounding box center [877, 151] width 1340 height 43
click at [275, 156] on link "Account" at bounding box center [252, 151] width 89 height 43
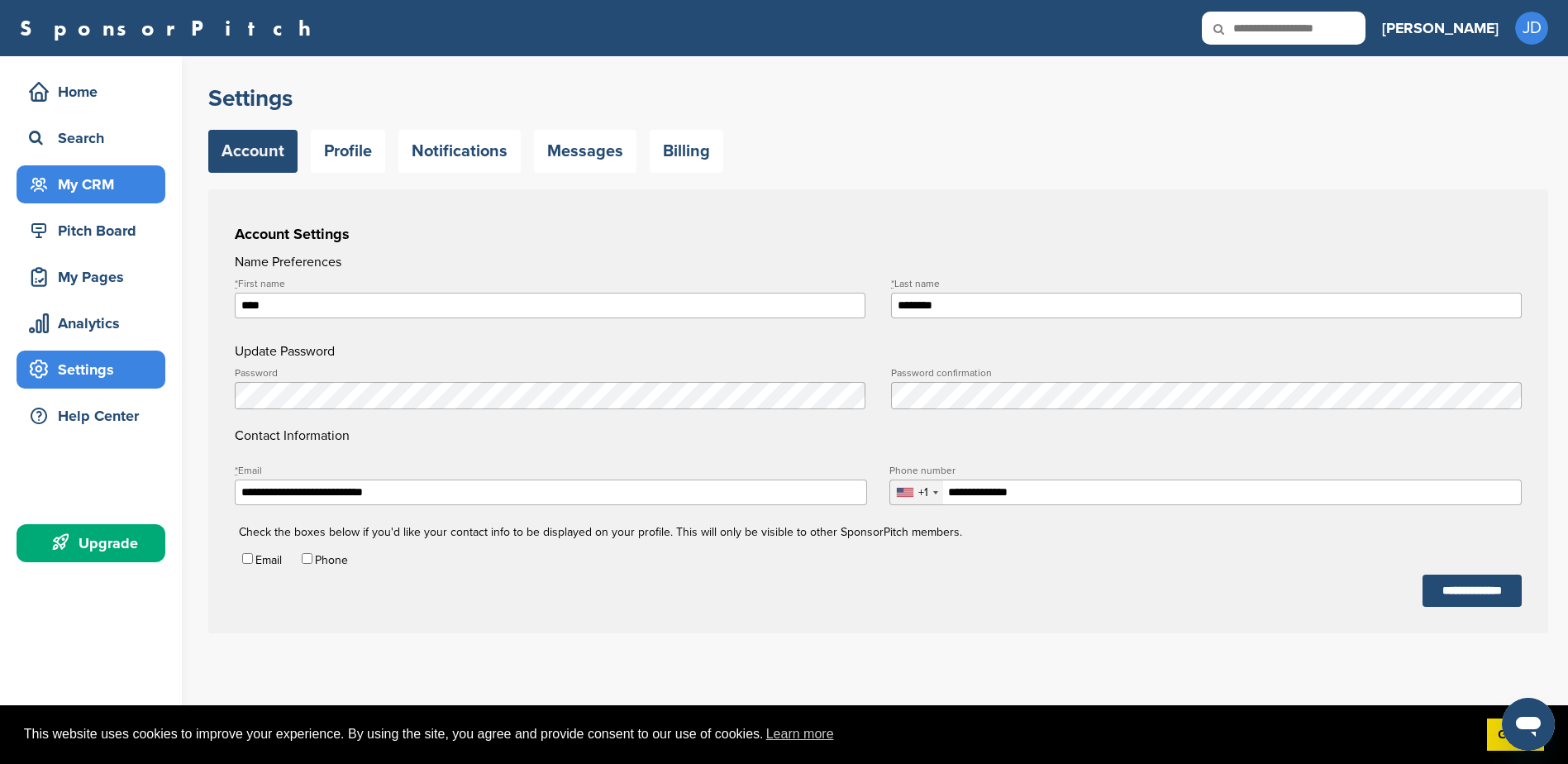
click at [74, 189] on div "My CRM" at bounding box center [95, 184] width 141 height 30
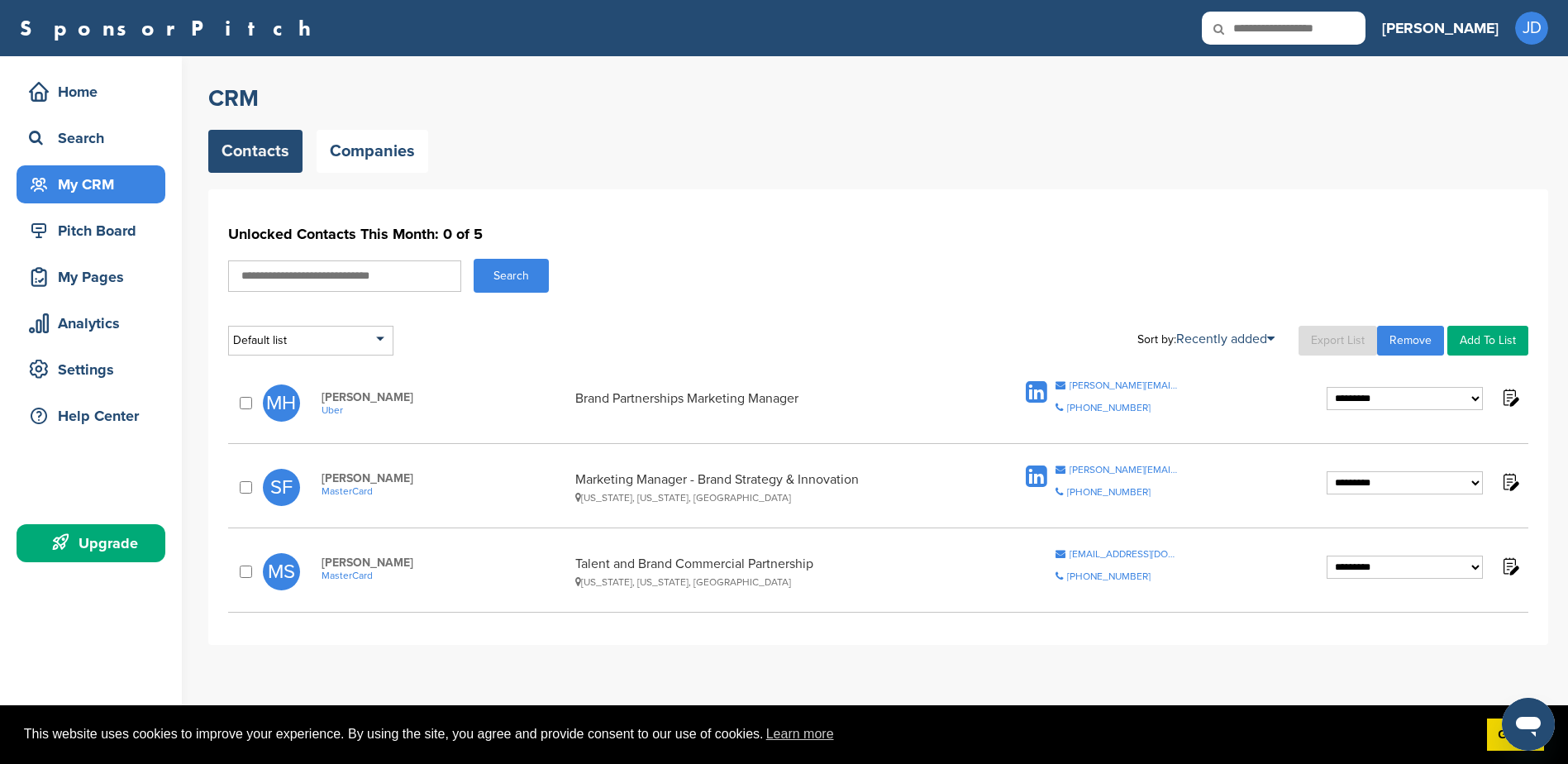
click at [1483, 343] on link "Add To List" at bounding box center [1488, 341] width 81 height 30
click at [1419, 415] on div "**********" at bounding box center [1424, 403] width 194 height 32
click at [1415, 397] on select "**********" at bounding box center [1404, 398] width 156 height 23
click at [887, 273] on div "Search" at bounding box center [878, 276] width 1300 height 33
click at [361, 132] on link "Companies" at bounding box center [372, 151] width 112 height 43
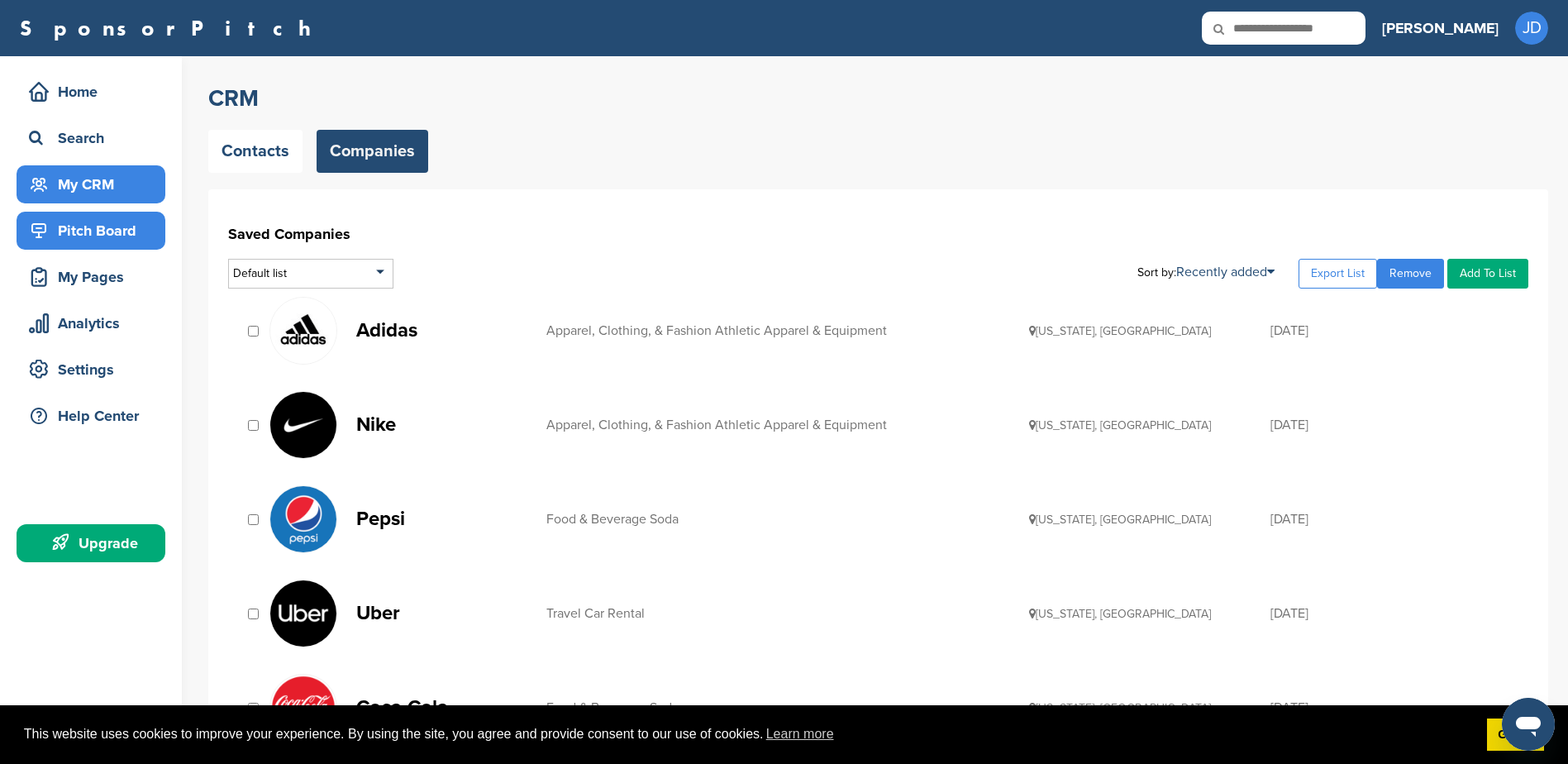
click at [103, 221] on div "Pitch Board" at bounding box center [95, 231] width 141 height 30
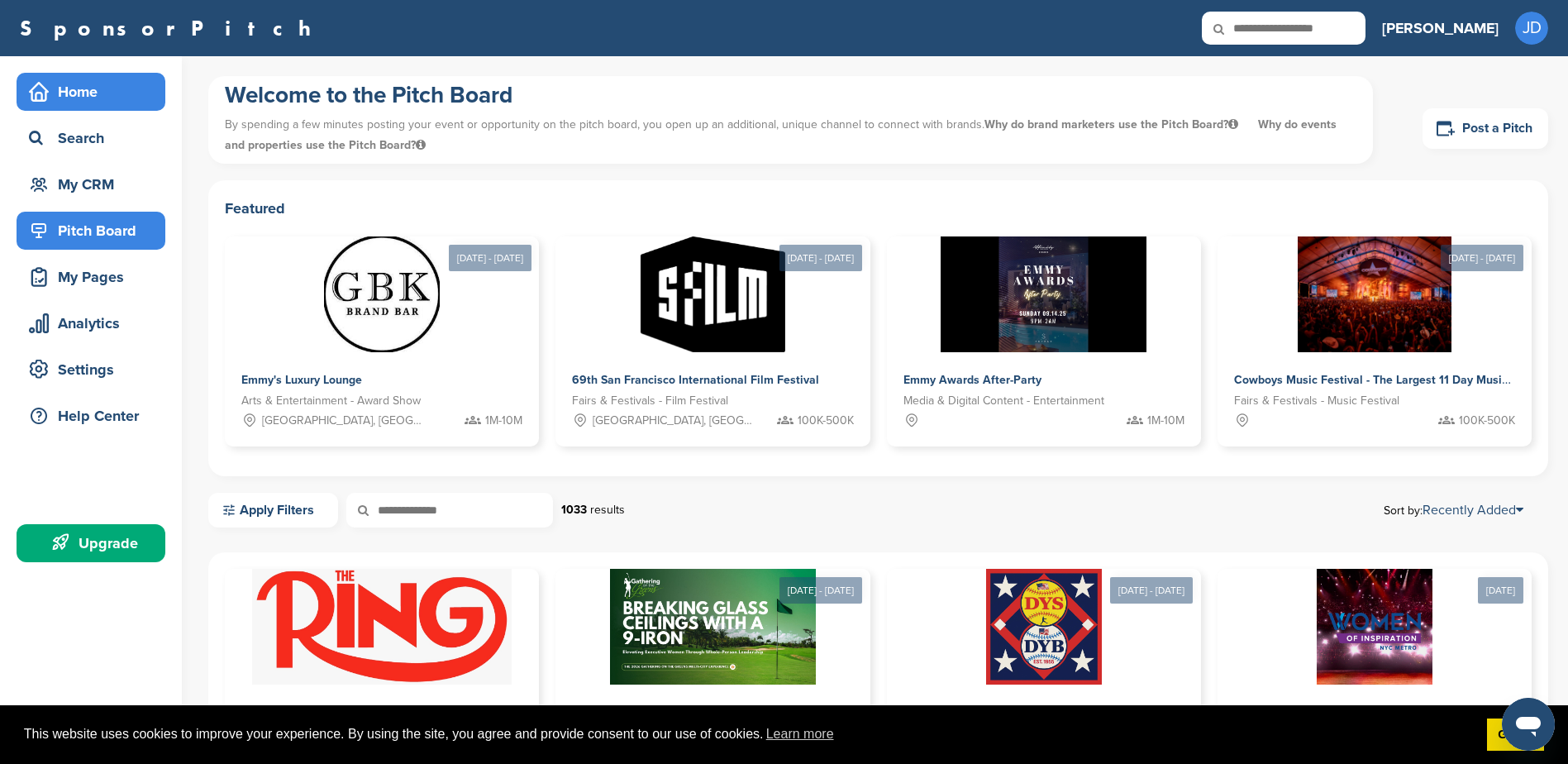
click at [85, 87] on div "Home" at bounding box center [95, 92] width 141 height 30
click at [85, 530] on div "Upgrade" at bounding box center [95, 544] width 141 height 30
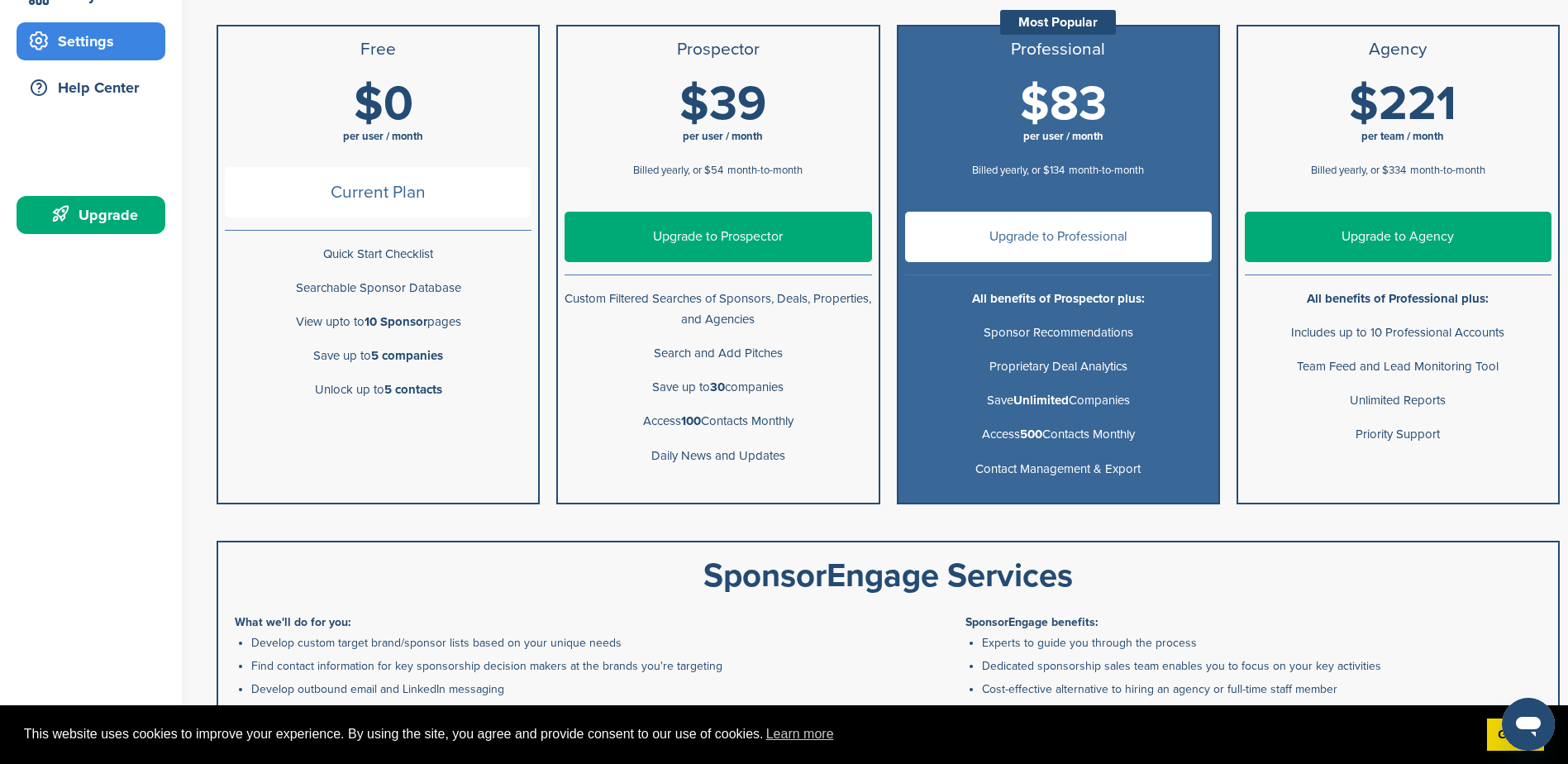
scroll to position [330, 0]
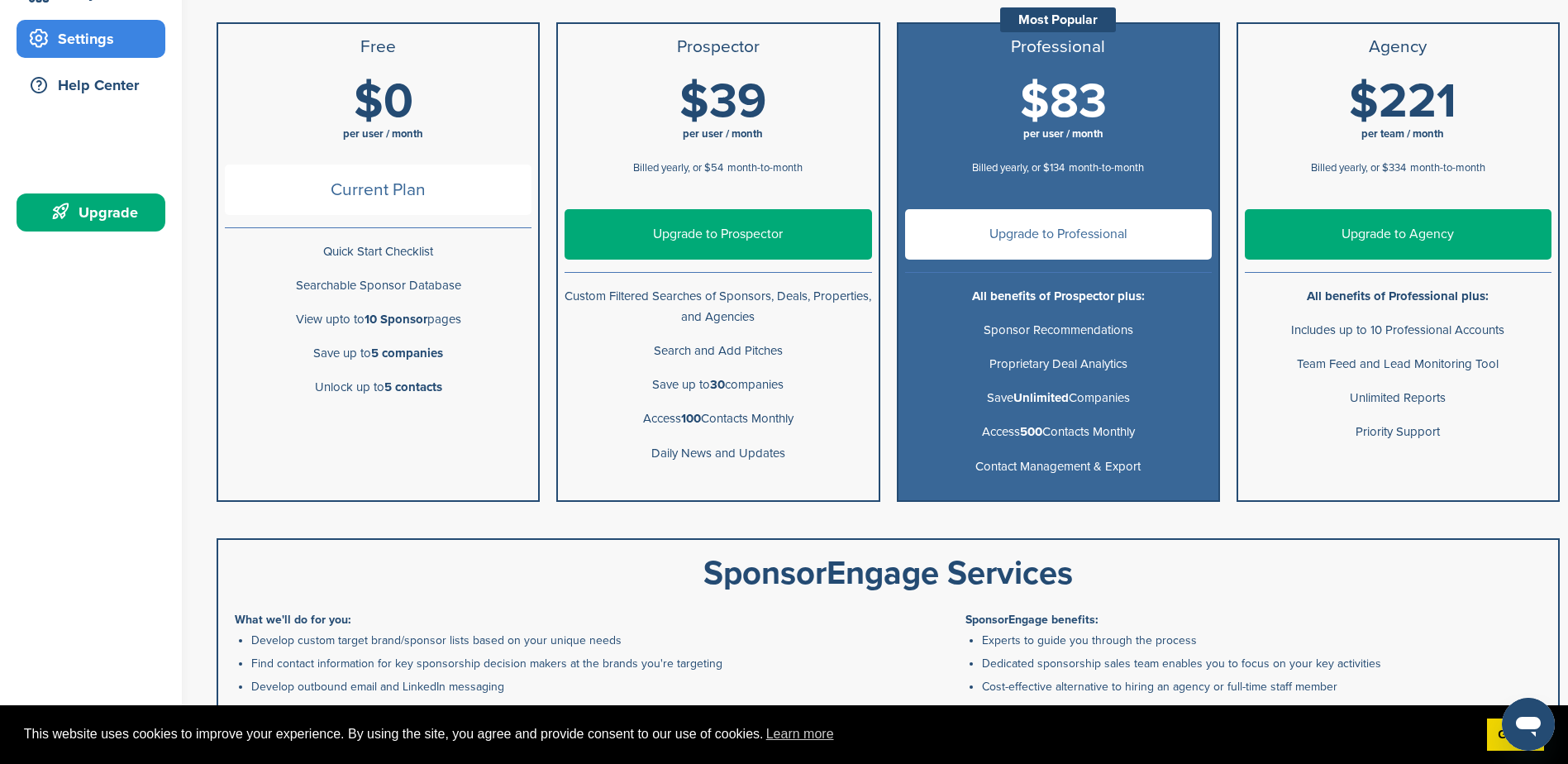
click at [705, 250] on link "Upgrade to Prospector" at bounding box center [718, 234] width 307 height 50
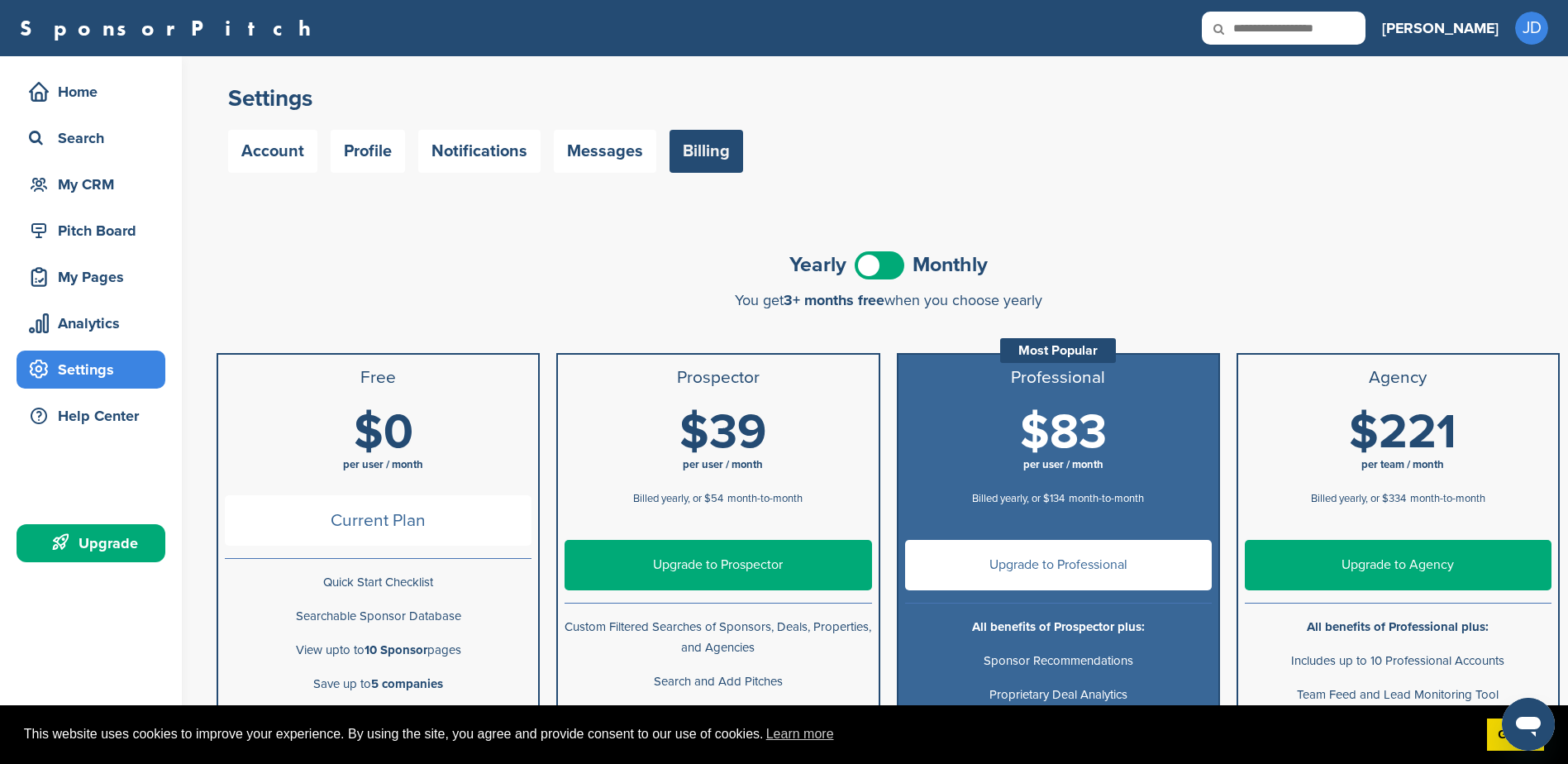
click at [892, 262] on span at bounding box center [879, 265] width 49 height 28
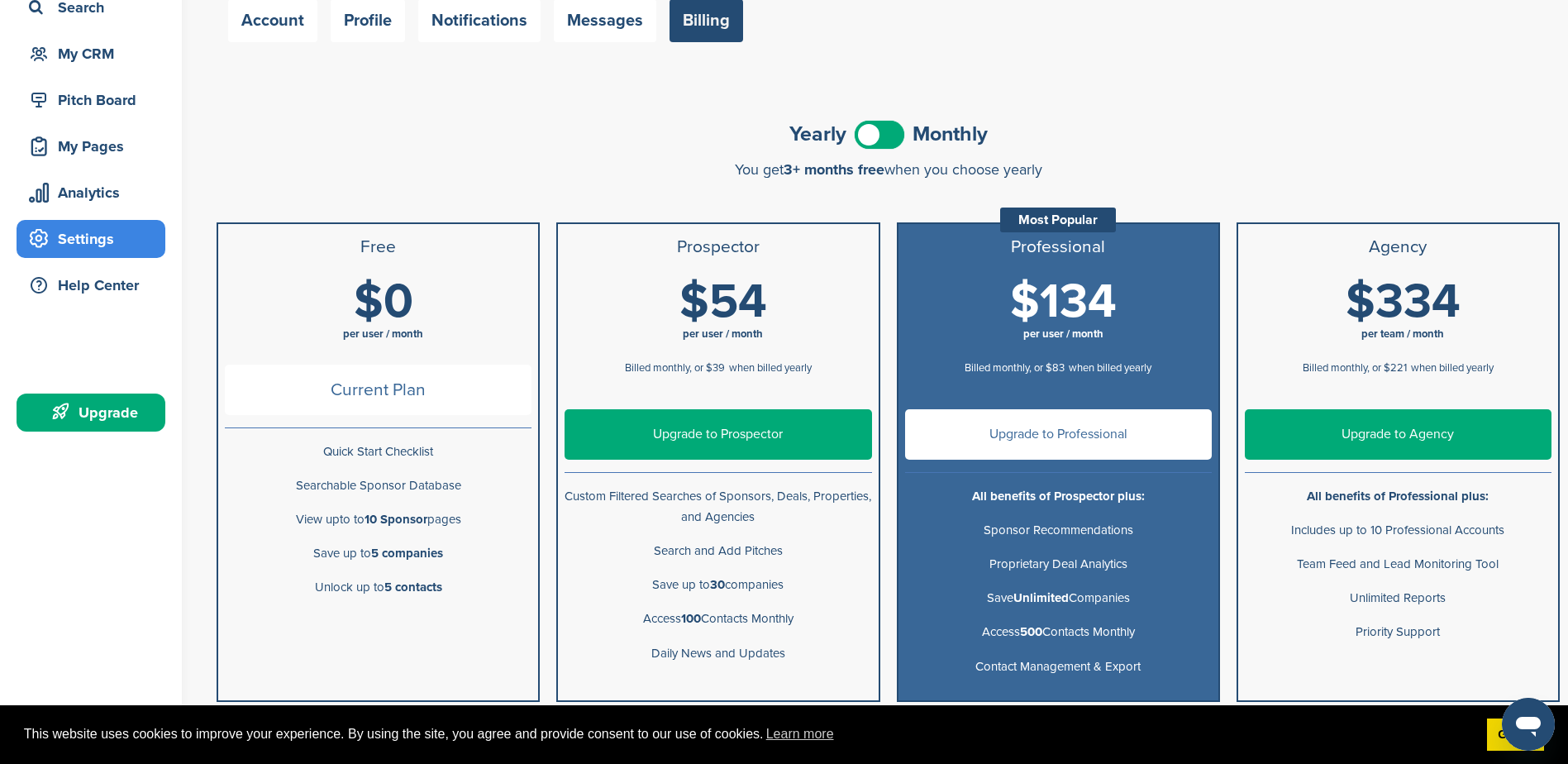
scroll to position [330, 0]
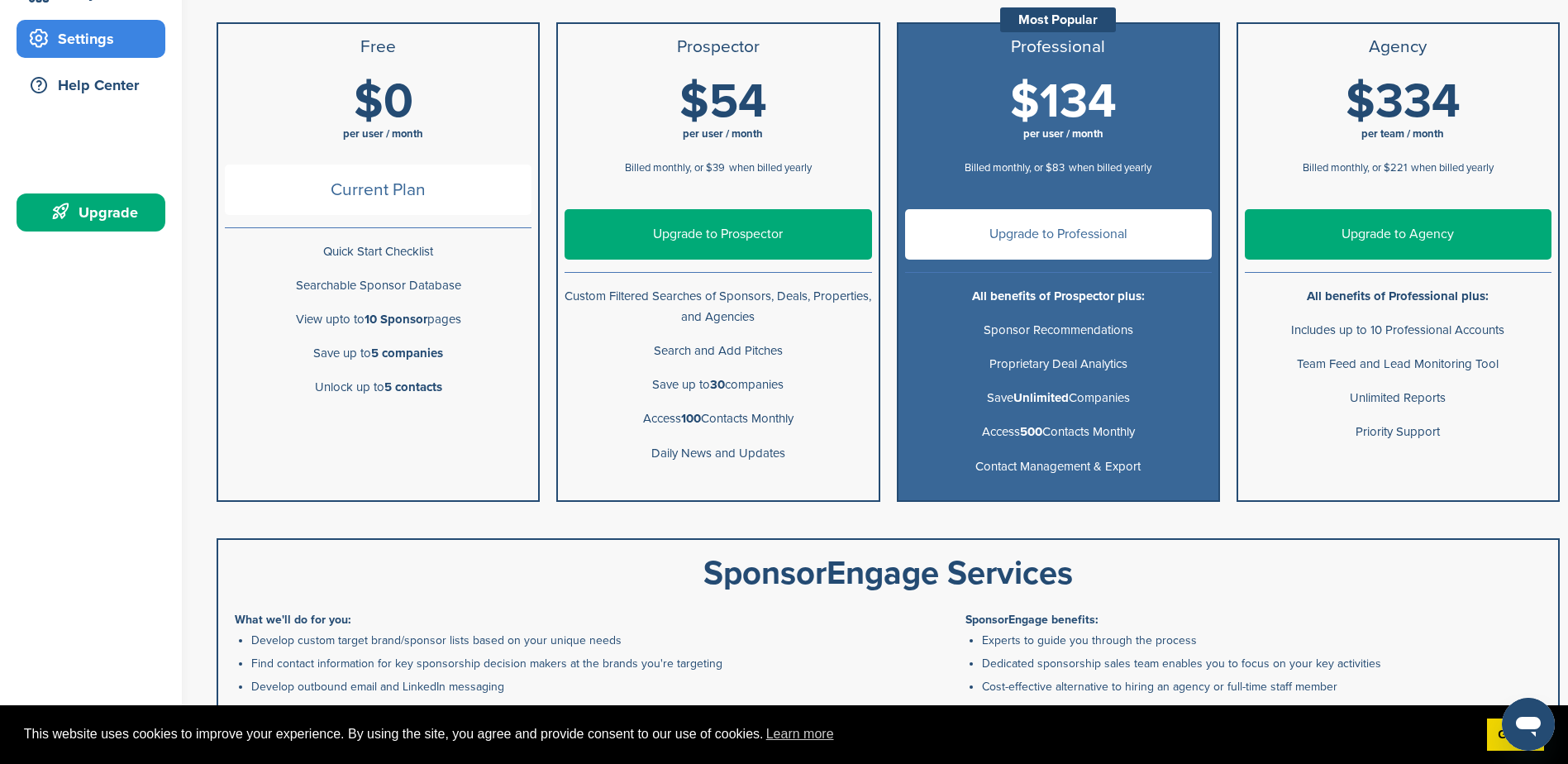
click at [678, 238] on link "Upgrade to Prospector" at bounding box center [718, 234] width 307 height 50
